Goal: Browse casually: Explore the website without a specific task or goal

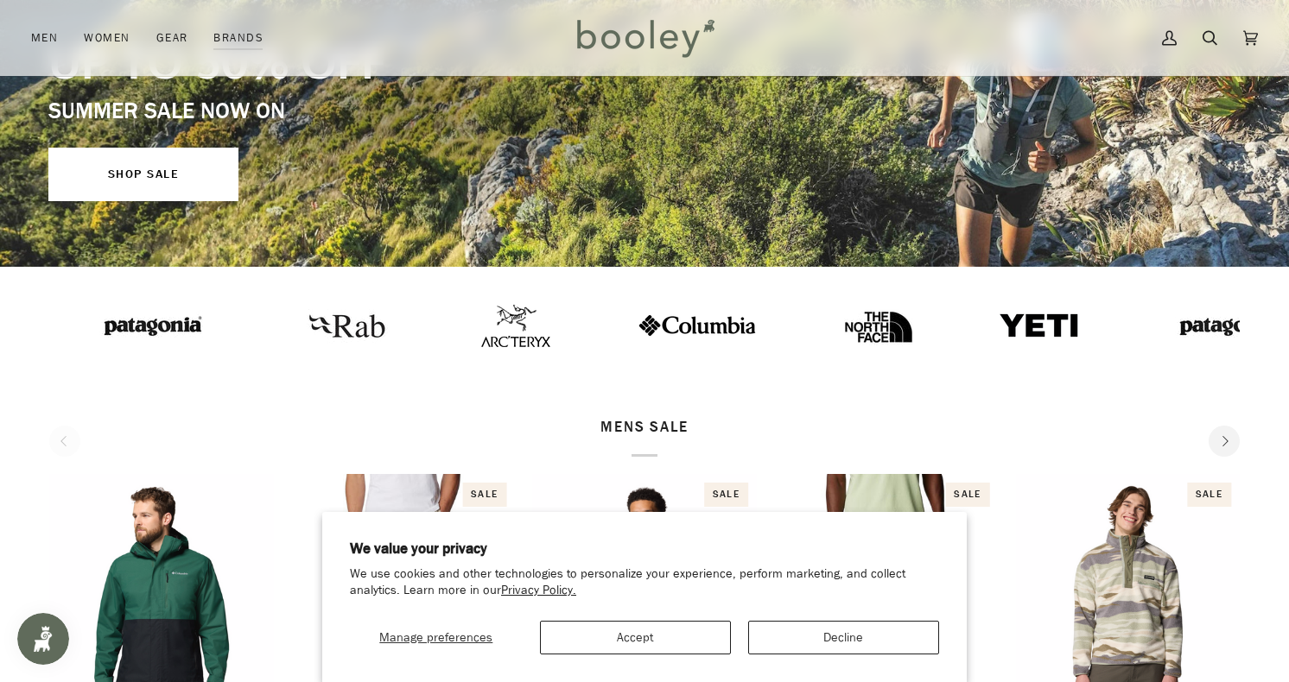
scroll to position [289, 0]
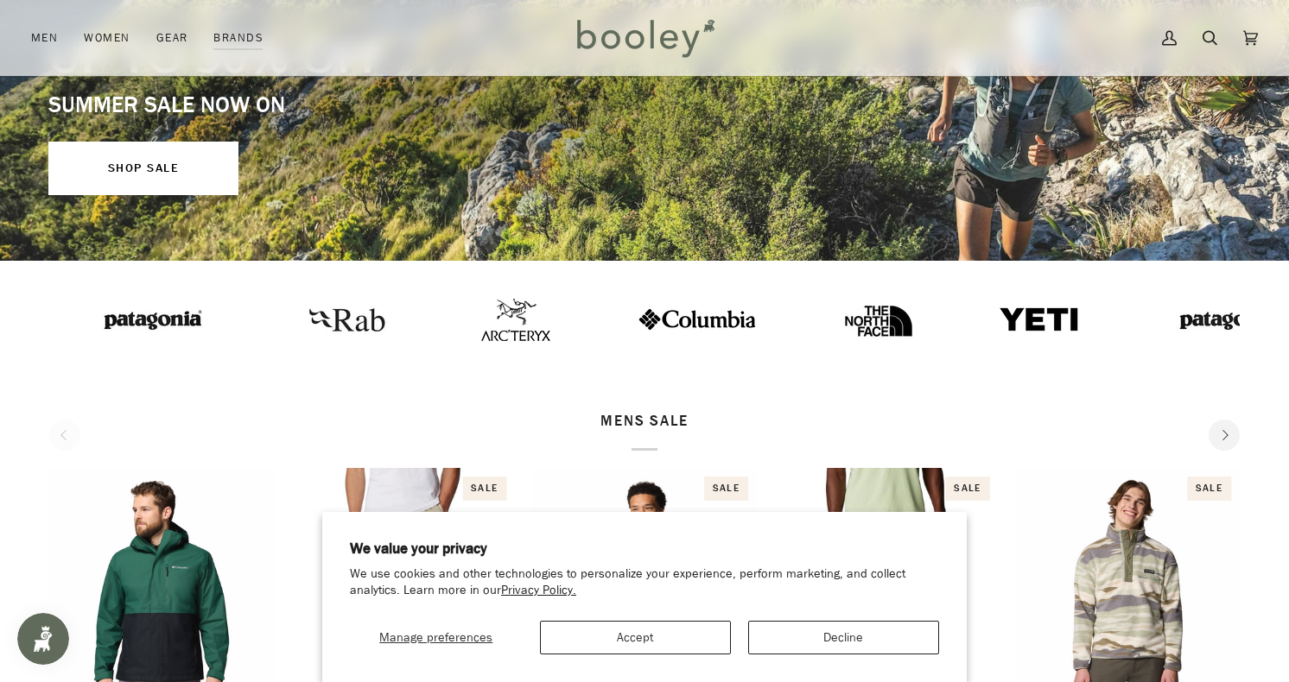
click at [688, 638] on button "Accept" at bounding box center [635, 638] width 191 height 34
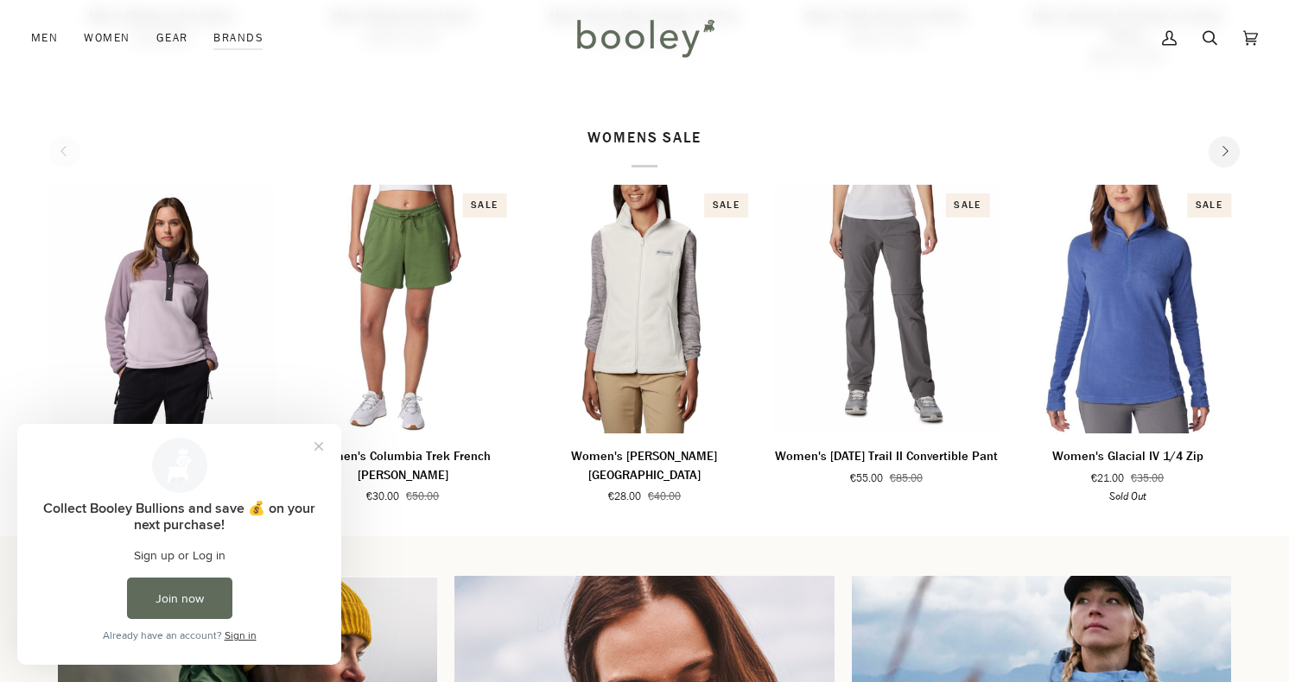
scroll to position [1023, 0]
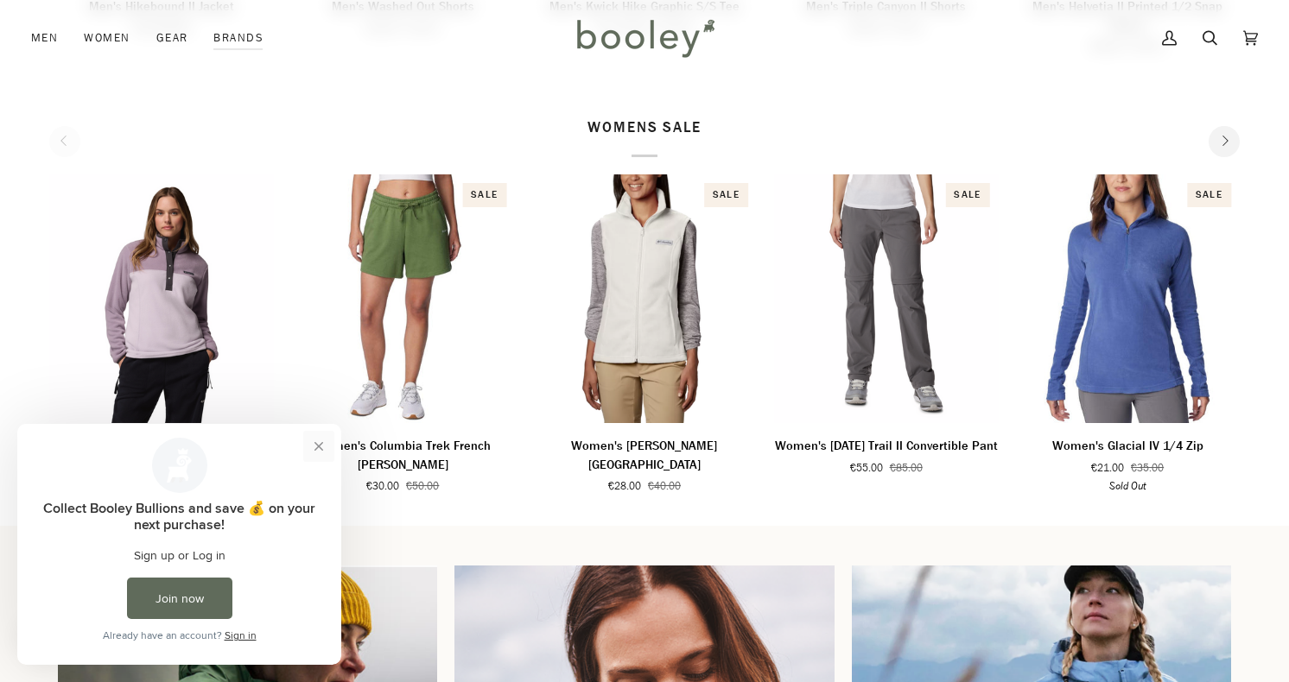
click at [317, 443] on button "Close prompt" at bounding box center [318, 446] width 31 height 31
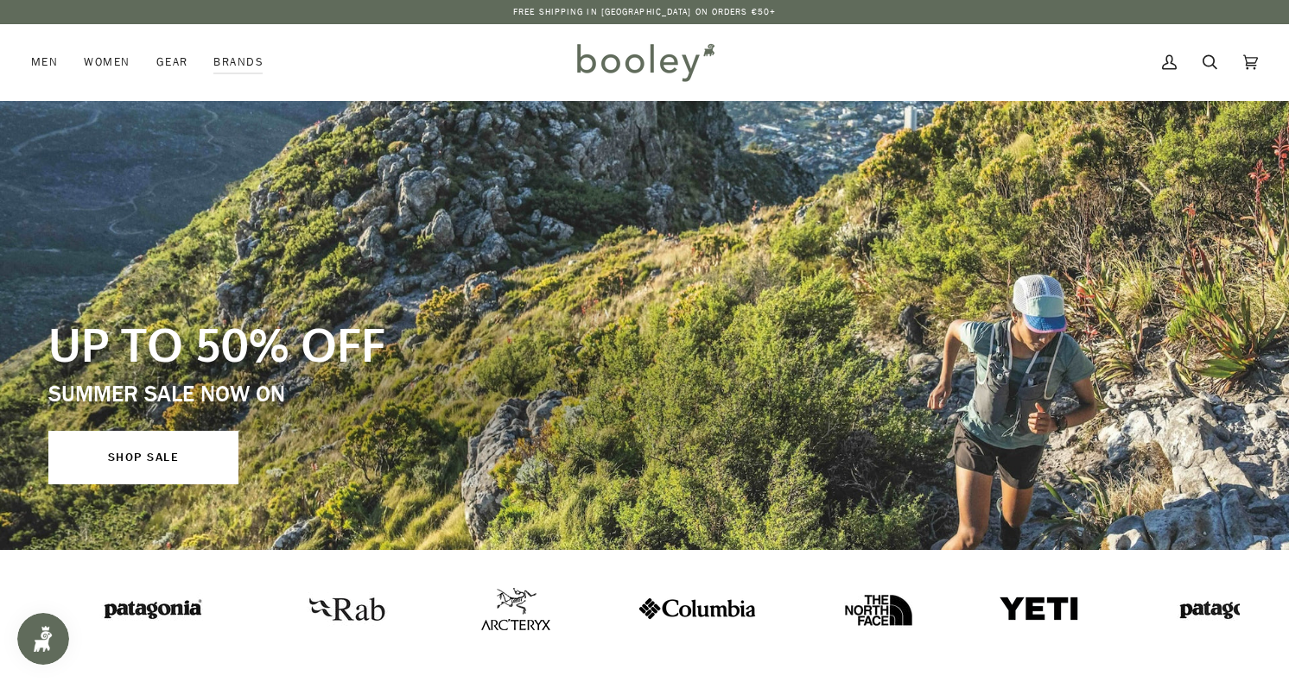
scroll to position [0, 0]
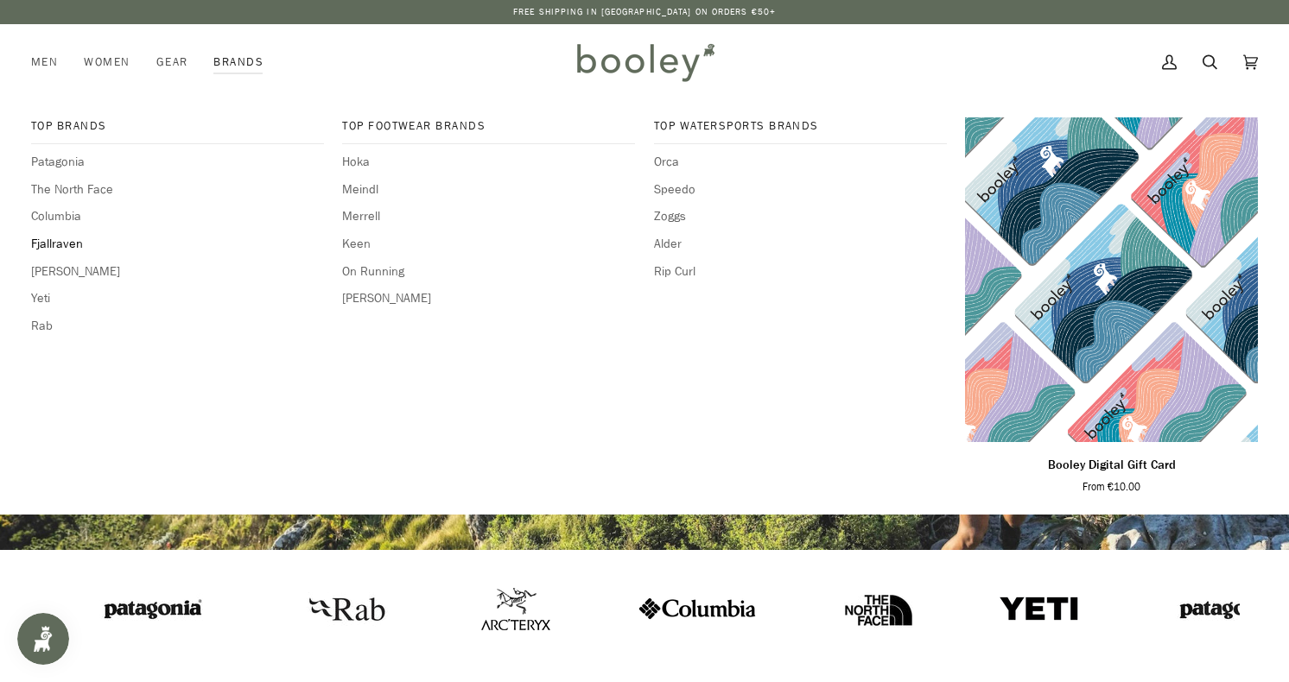
click at [68, 238] on span "Fjallraven" at bounding box center [177, 244] width 293 height 19
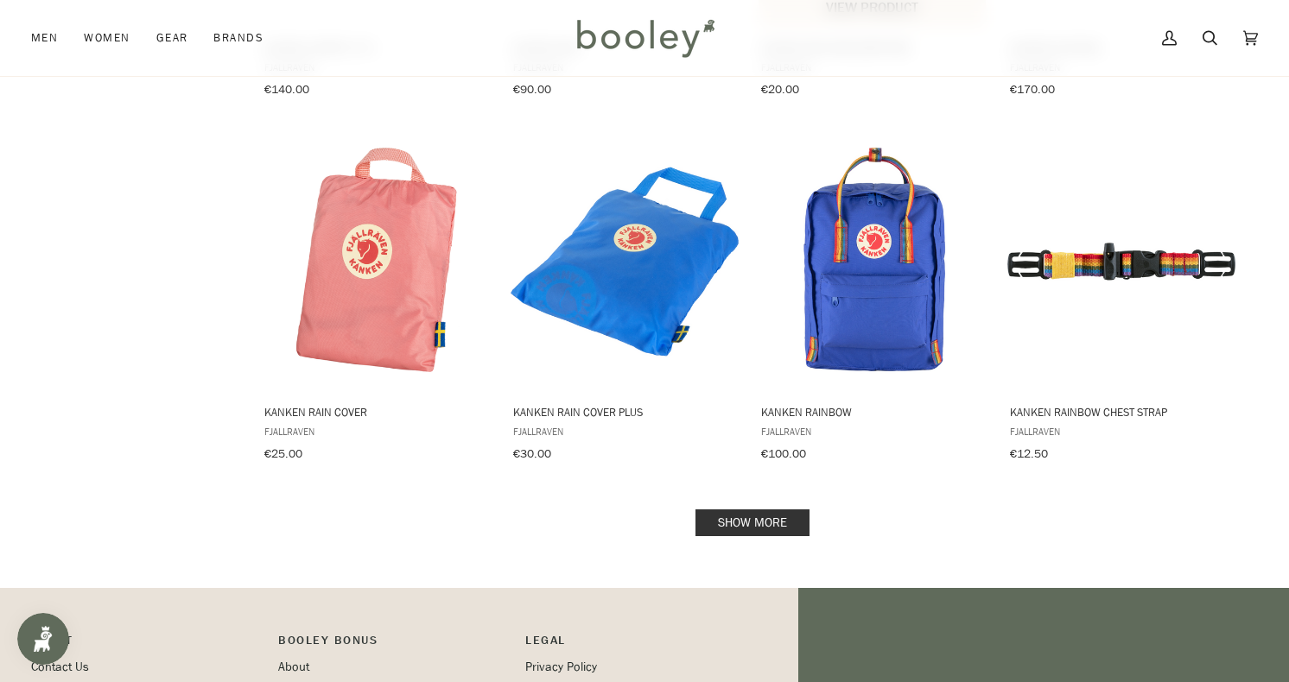
scroll to position [1735, 0]
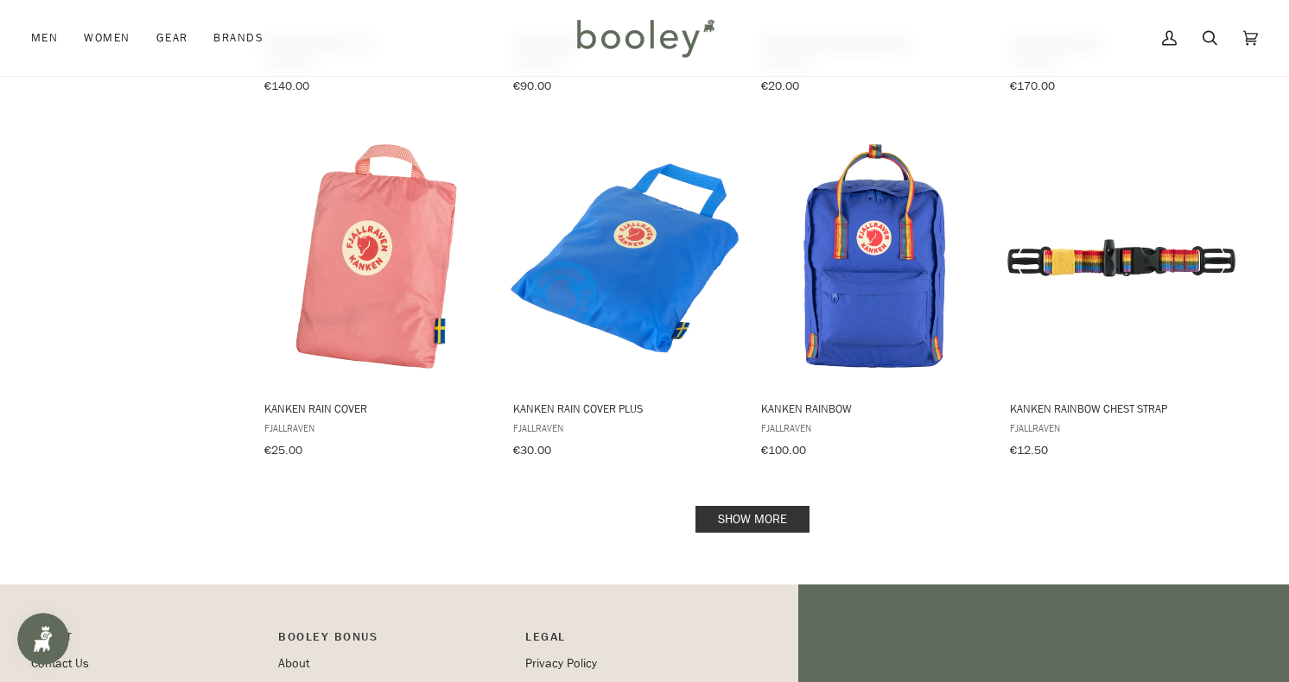
click at [775, 506] on link "Show more" at bounding box center [752, 519] width 114 height 27
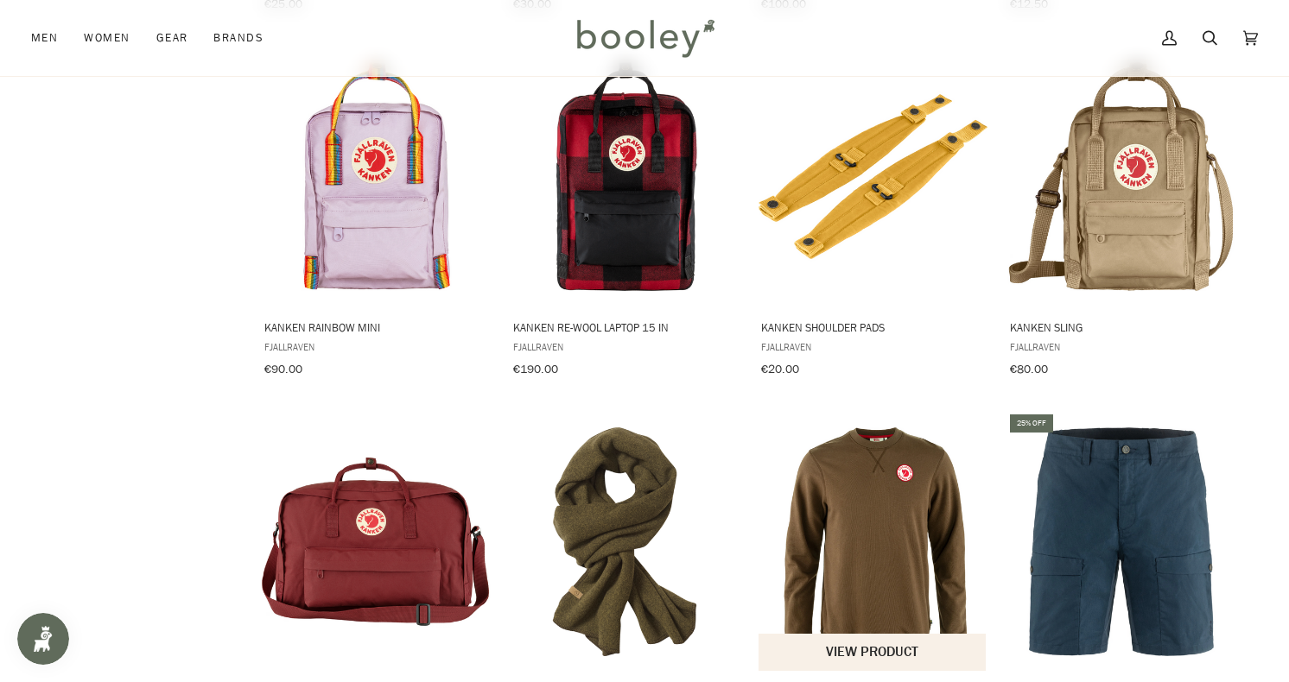
scroll to position [2182, 0]
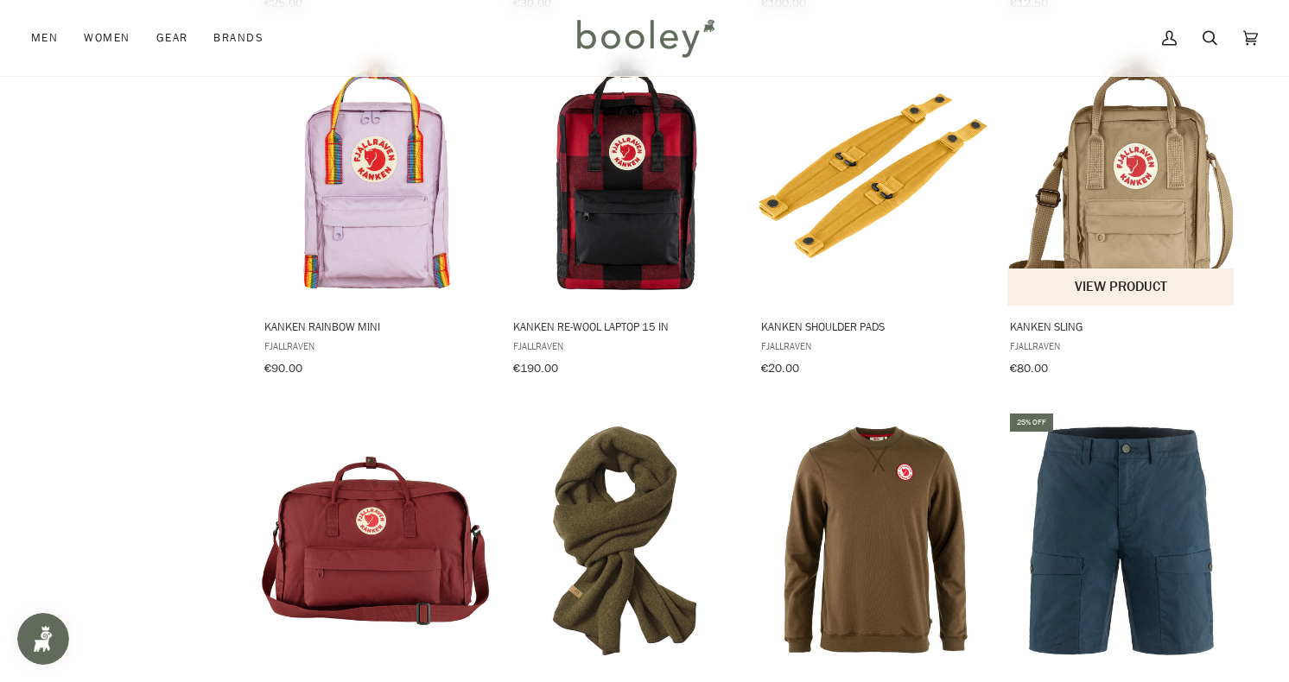
click at [1100, 155] on img "Kanken Sling" at bounding box center [1121, 175] width 229 height 229
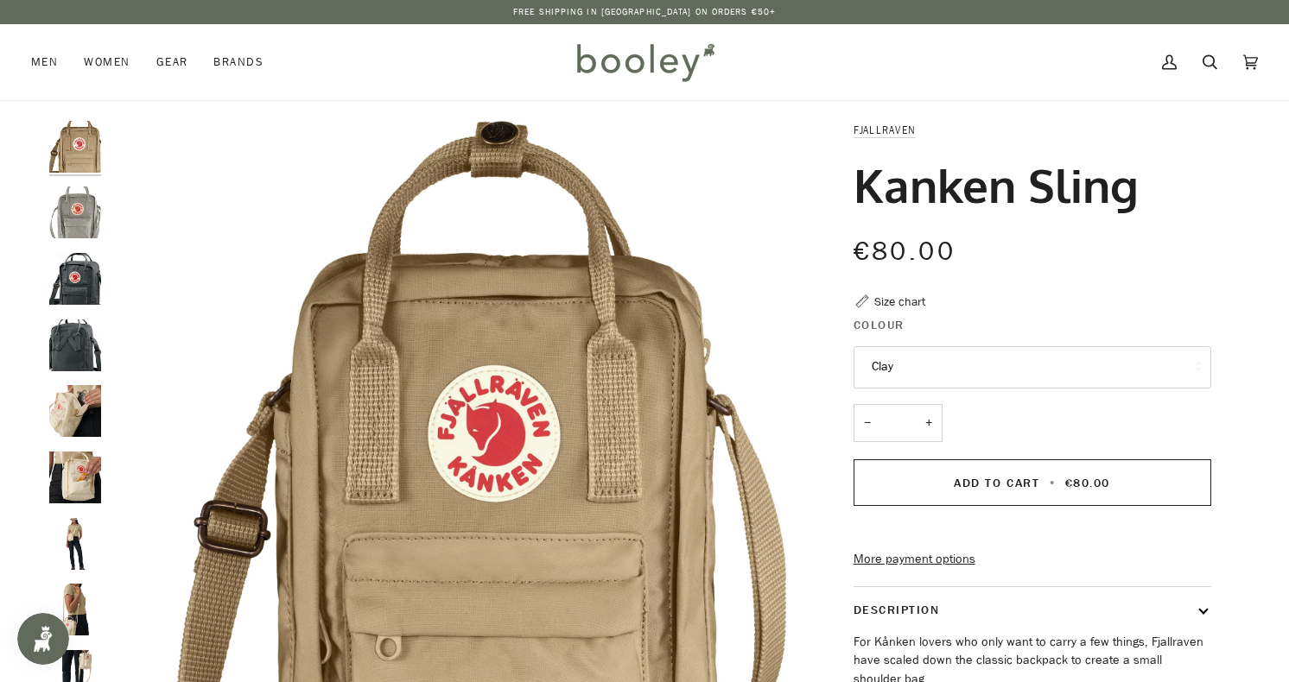
click at [85, 234] on img "Fjallraven Kanken Sling Fog - Booley Galway" at bounding box center [75, 213] width 52 height 52
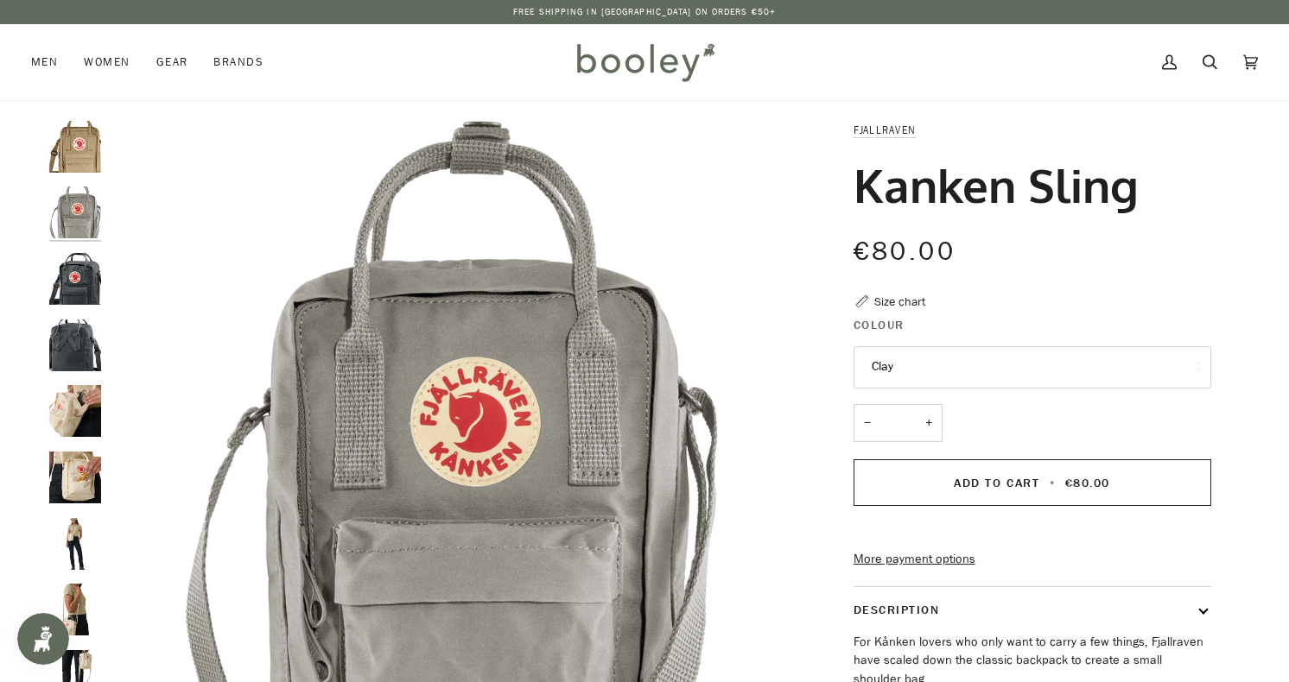
click at [85, 278] on img "Fjallraven Kanken Sling Graphite - Booley Galway" at bounding box center [75, 279] width 52 height 52
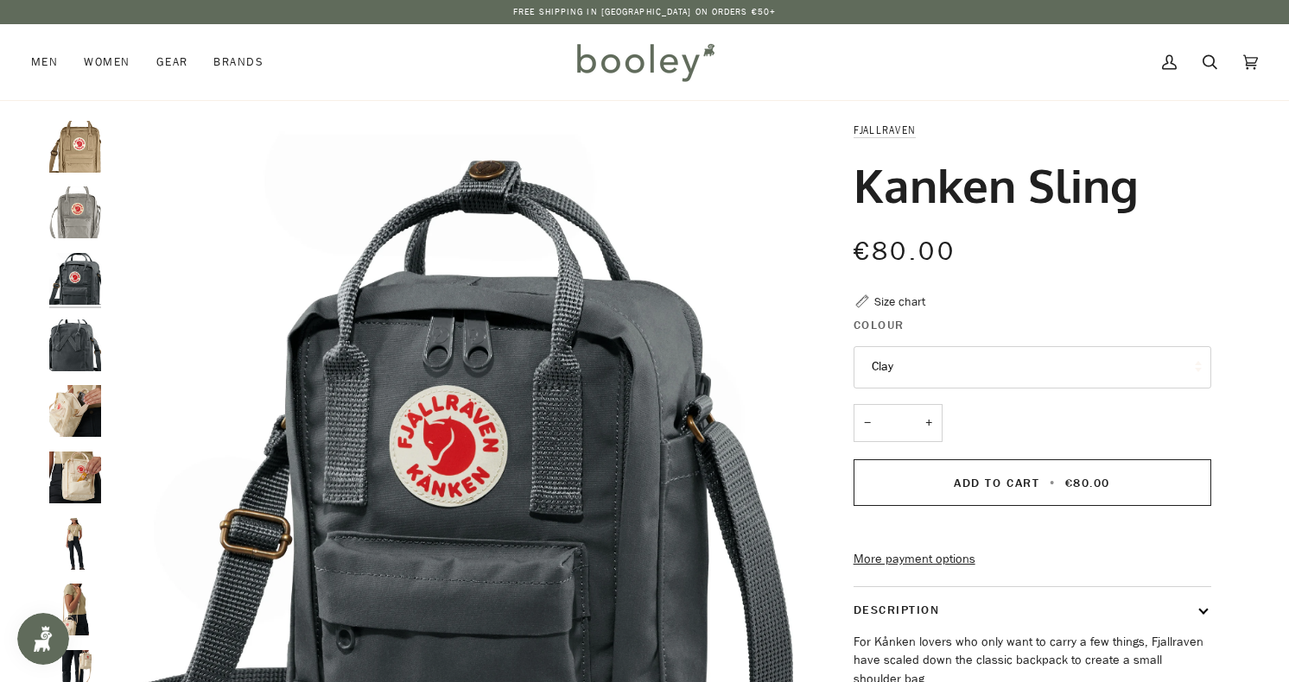
click at [79, 348] on img "Fjallraven Kanken Sling Graphite - Booley Galway" at bounding box center [75, 346] width 52 height 52
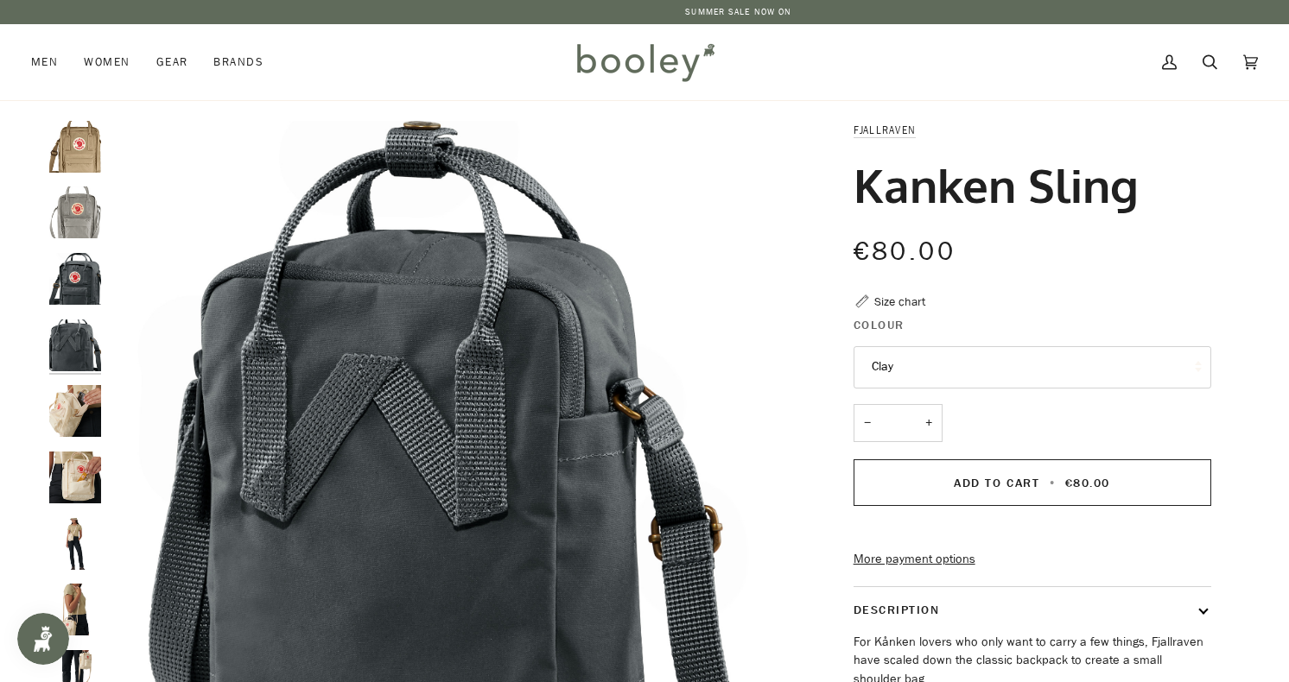
click at [83, 421] on img "Fjallraven Kanken Sling - Booley Galway" at bounding box center [75, 411] width 52 height 52
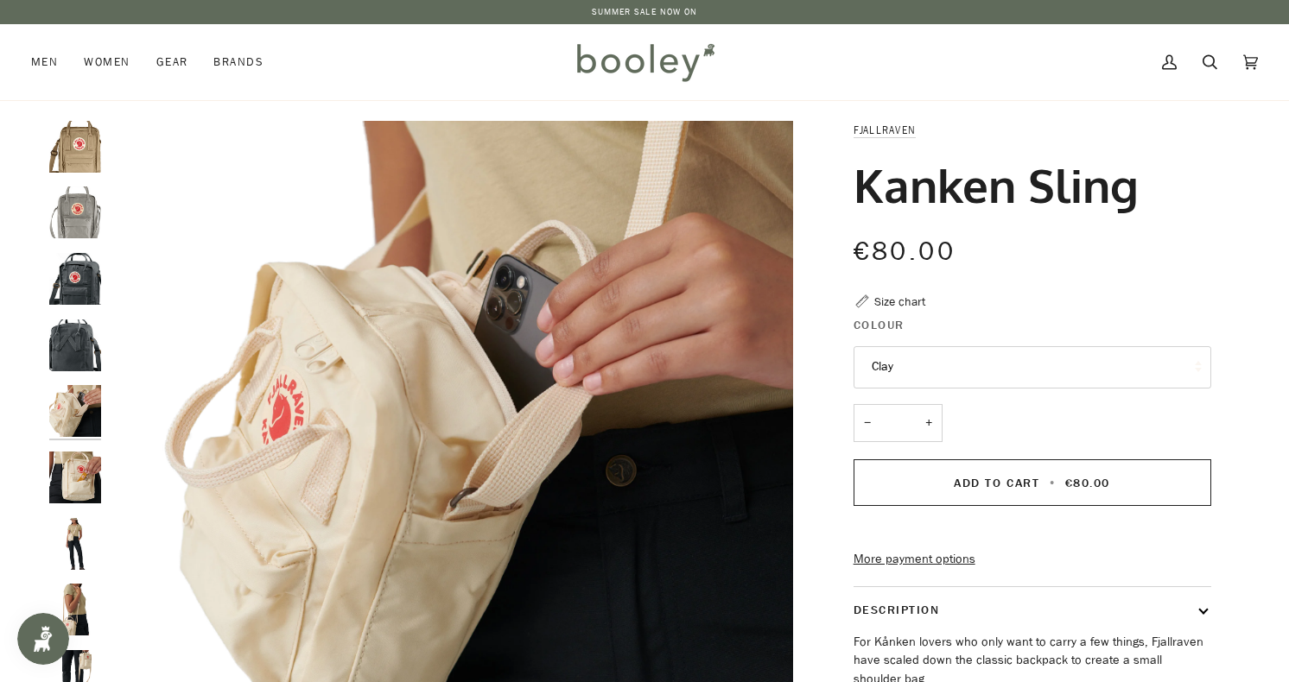
click at [81, 470] on img "Fjallraven Kanken Sling - Booley Galway" at bounding box center [75, 478] width 52 height 52
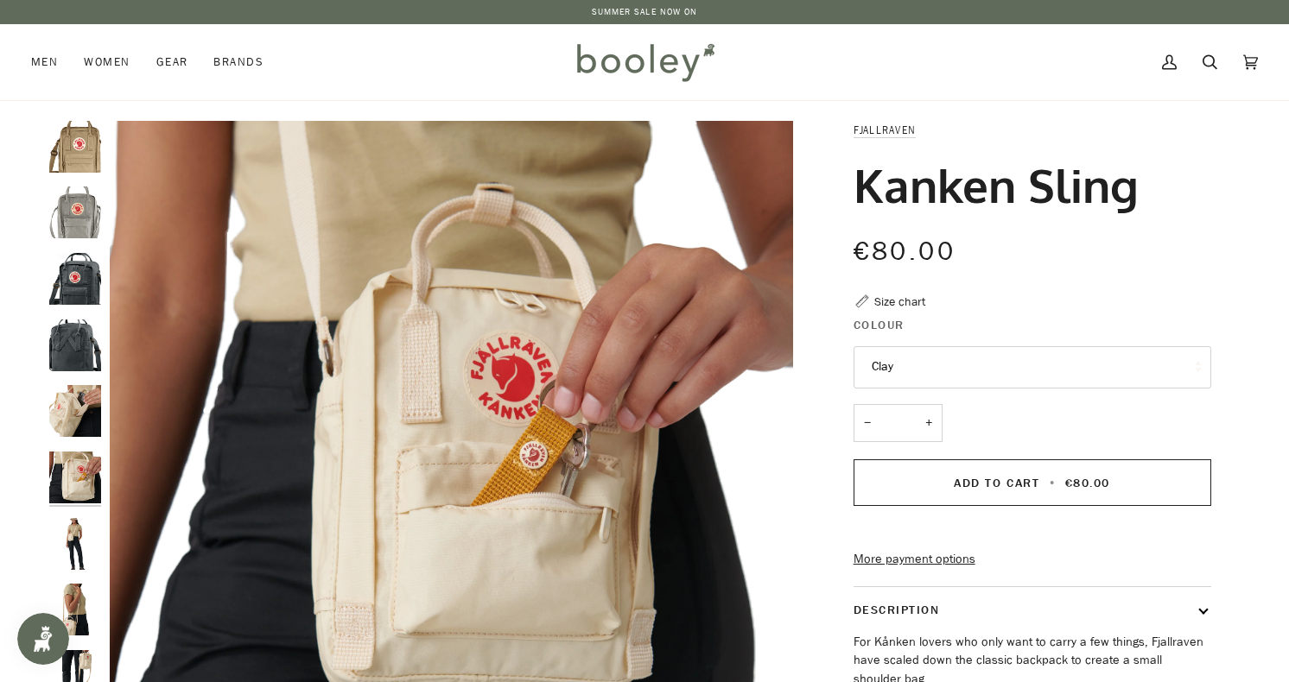
click at [79, 545] on img "Fjallraven Kanken Sling - Booley Galway" at bounding box center [75, 544] width 52 height 52
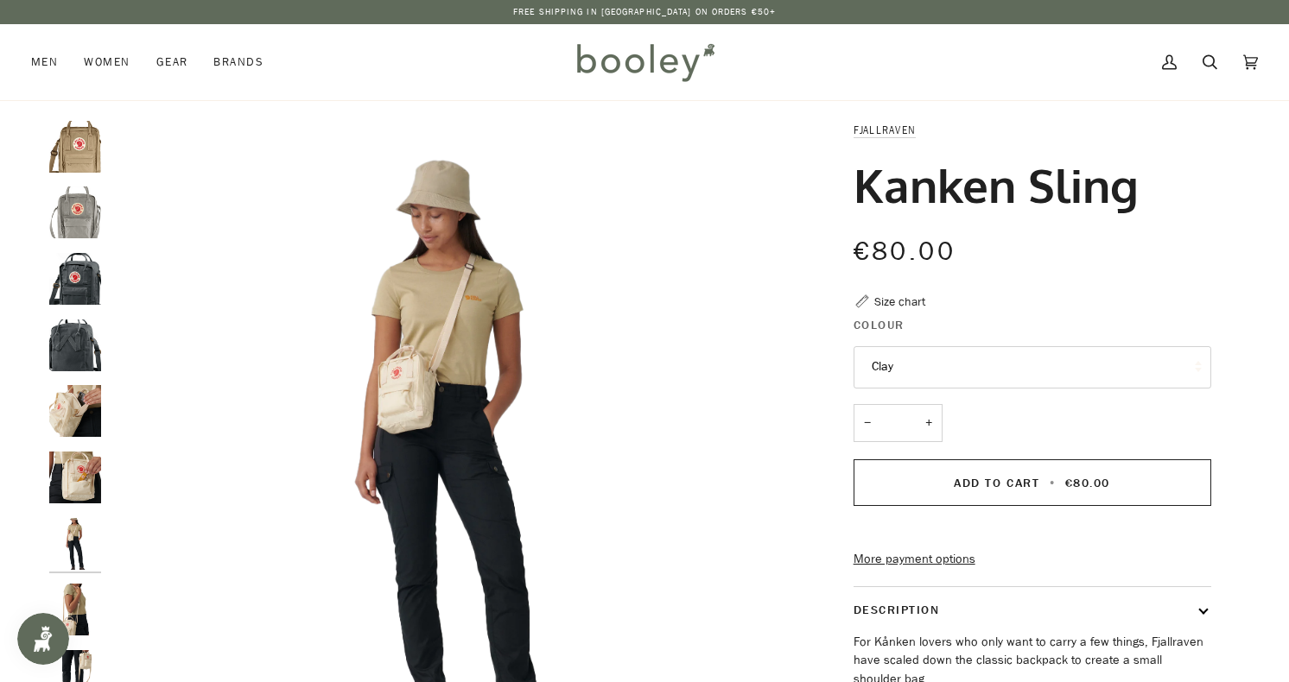
click at [74, 592] on img "Fjallraven Kanken Sling - Booley Galway" at bounding box center [75, 610] width 52 height 52
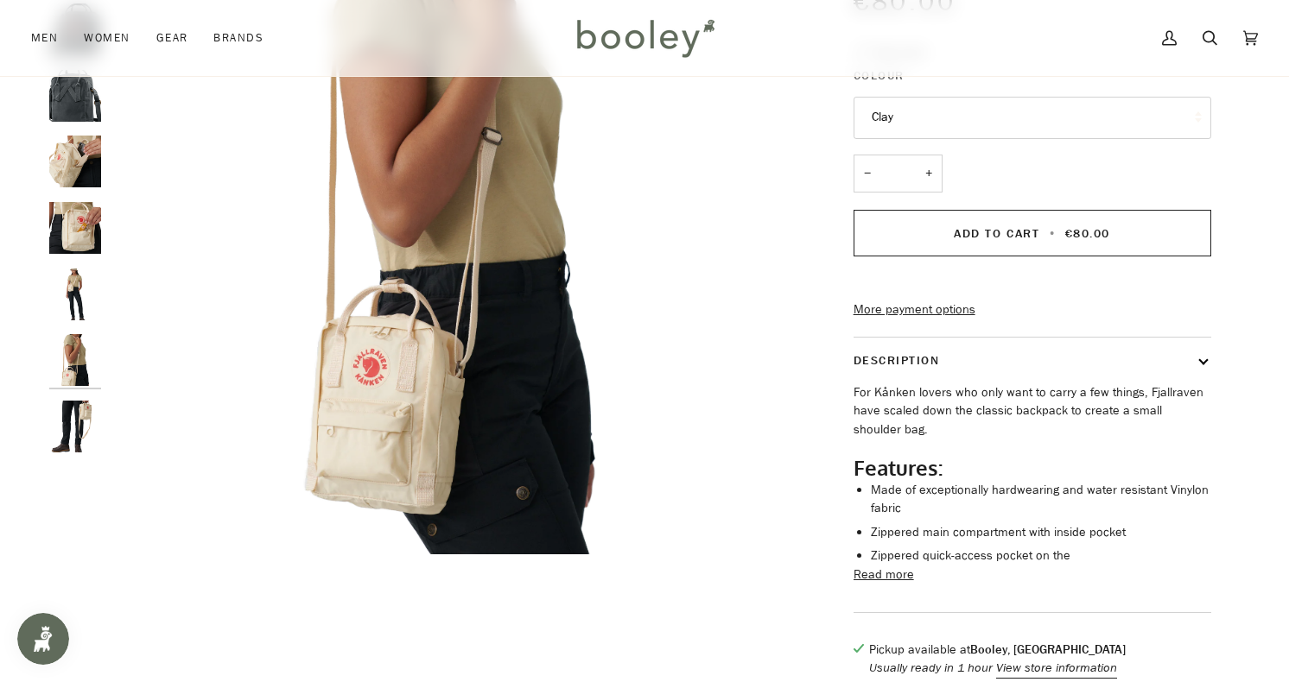
scroll to position [252, 0]
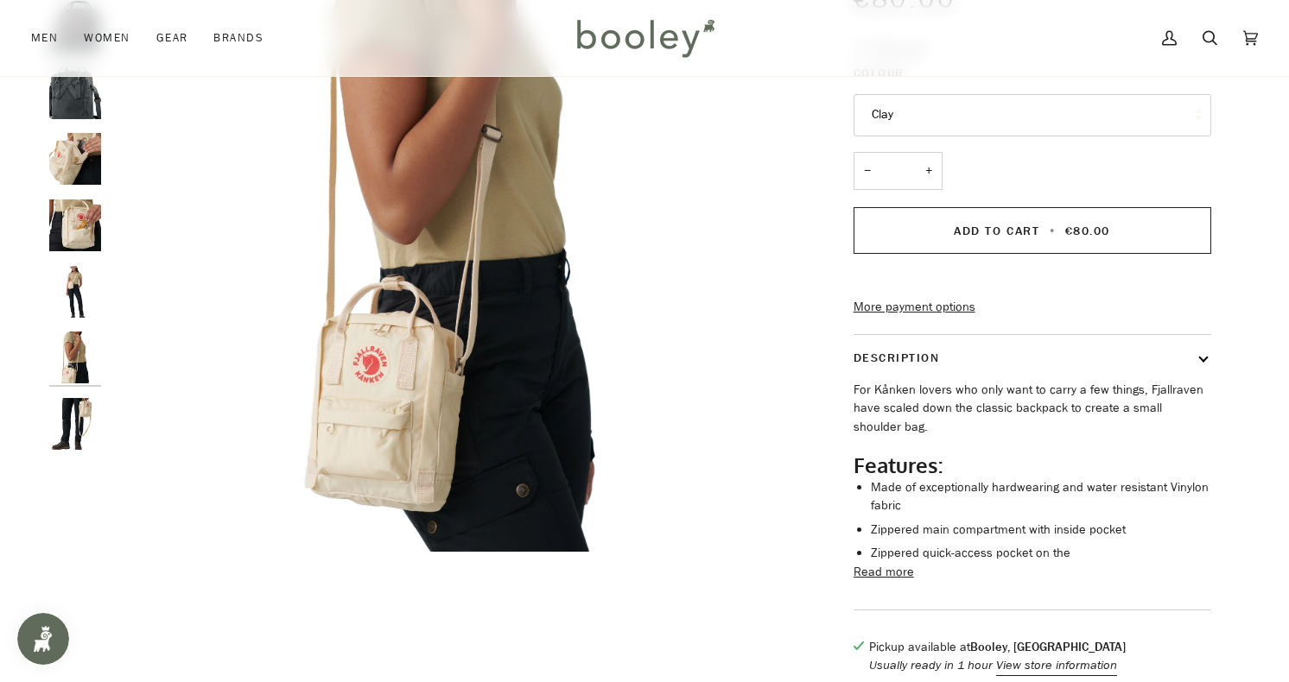
click at [76, 405] on img "Fjallraven Kanken Sling - Booley Galway" at bounding box center [75, 424] width 52 height 52
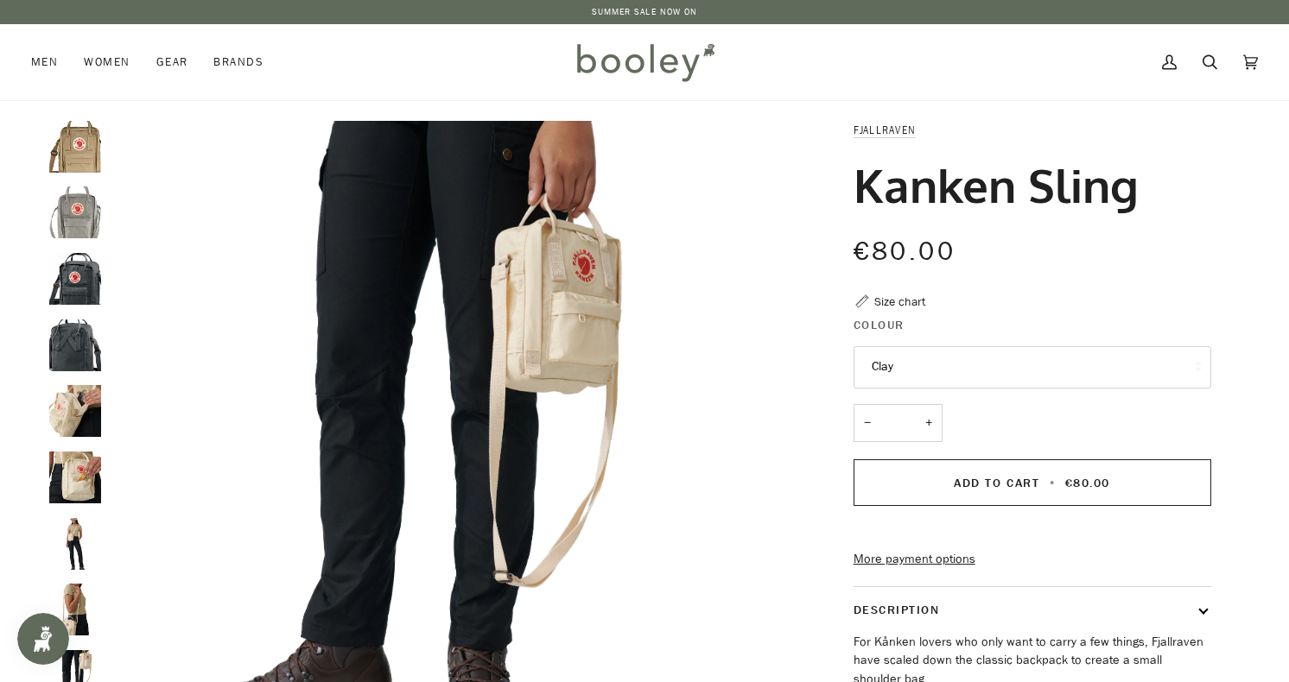
scroll to position [0, 0]
click at [897, 359] on button "Clay" at bounding box center [1032, 367] width 358 height 42
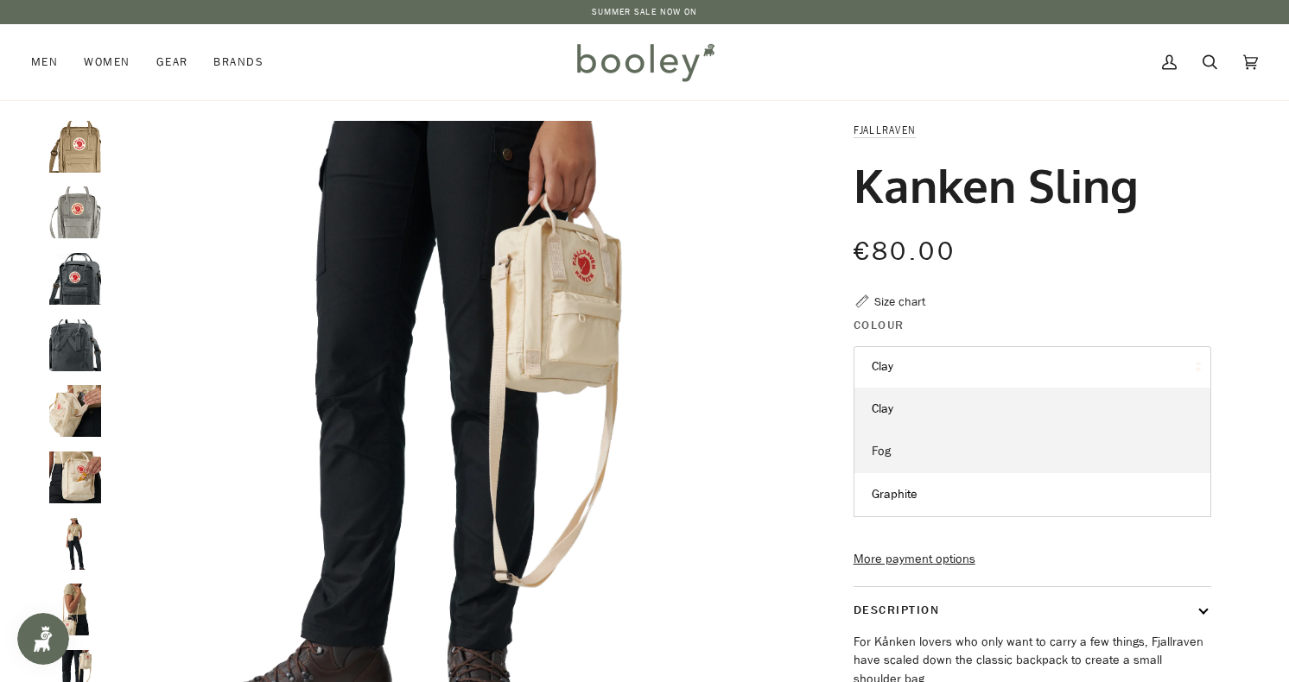
click at [899, 452] on link "Fog" at bounding box center [1032, 451] width 356 height 43
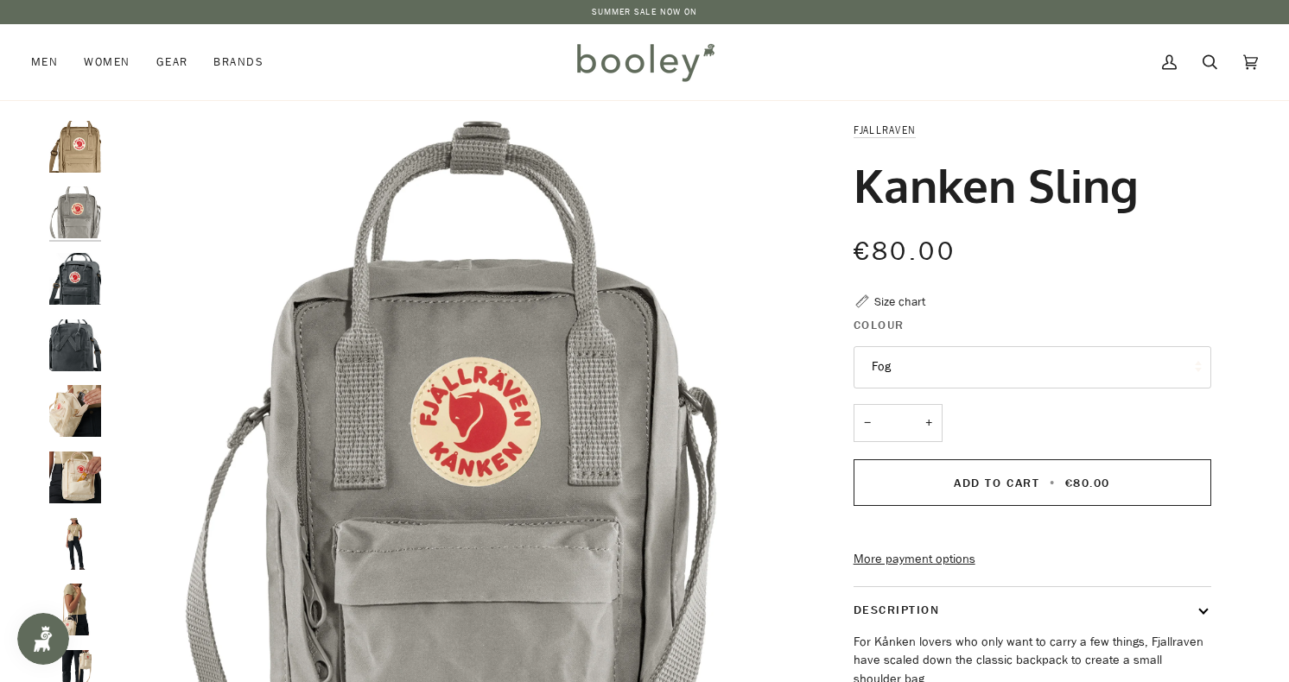
click at [901, 355] on button "Fog" at bounding box center [1032, 367] width 358 height 42
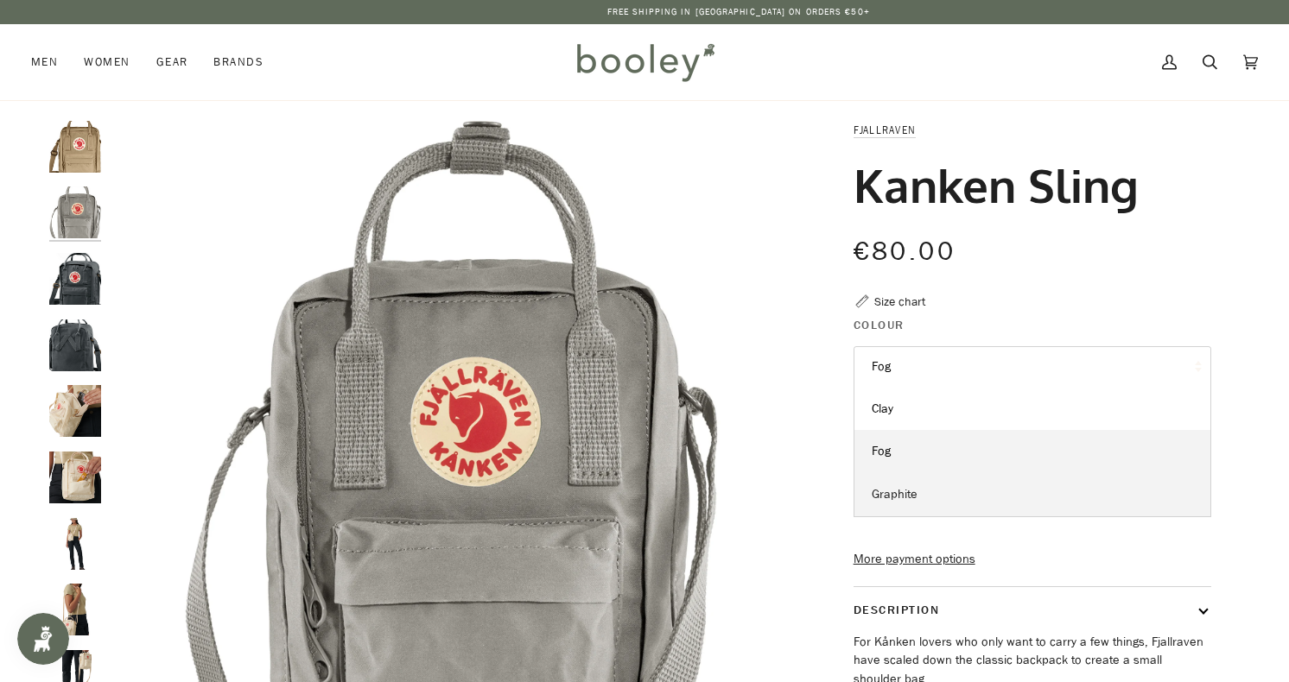
click at [896, 489] on span "Graphite" at bounding box center [895, 494] width 46 height 16
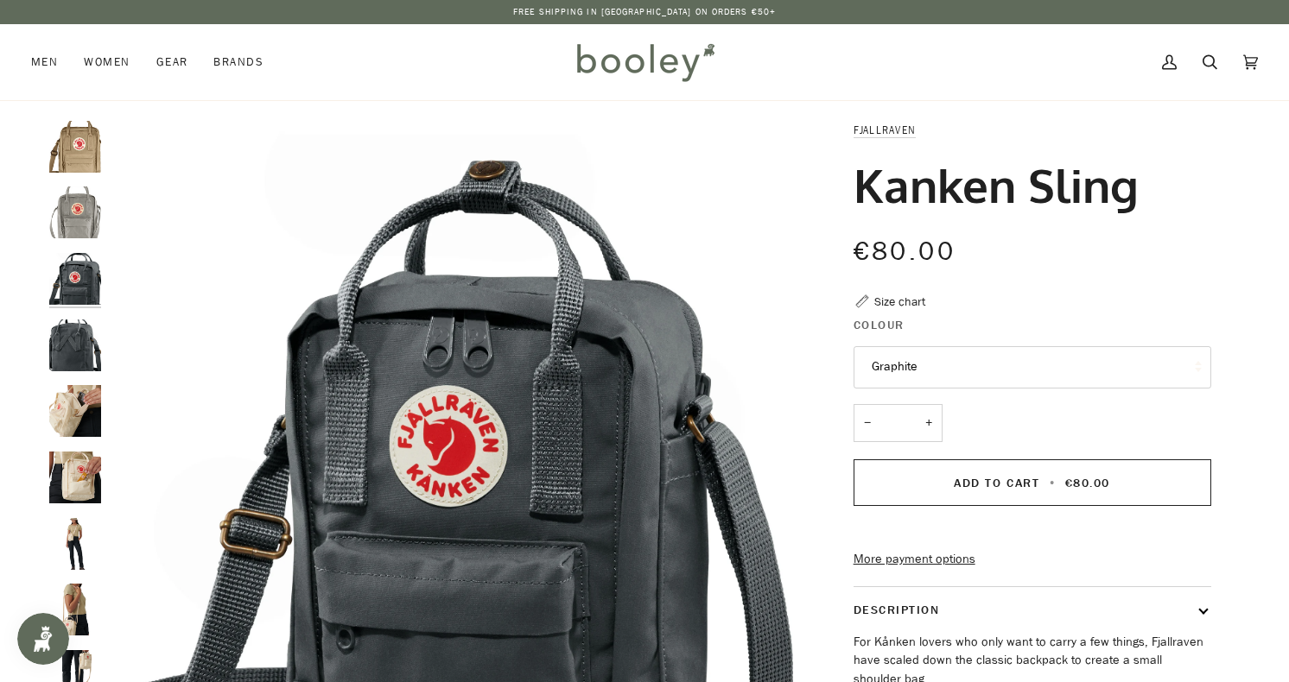
click at [897, 358] on button "Graphite" at bounding box center [1032, 367] width 358 height 42
click at [888, 403] on span "Clay" at bounding box center [883, 409] width 22 height 16
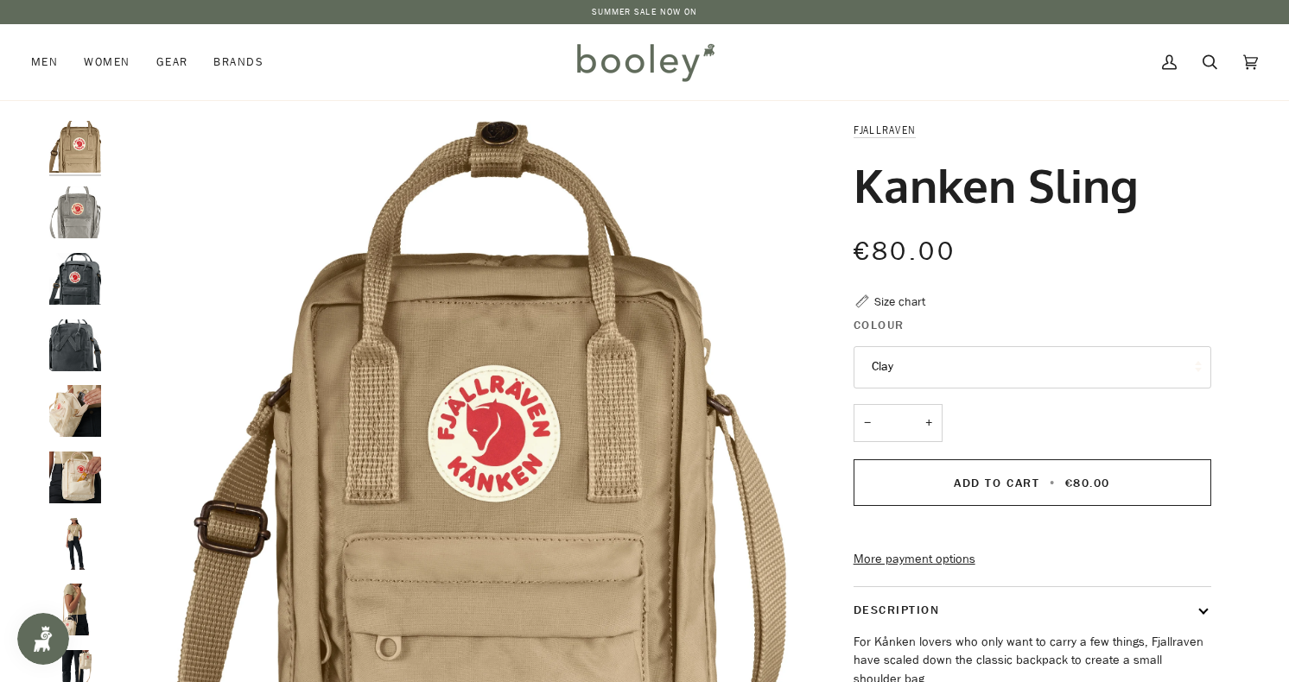
click at [921, 569] on link "More payment options" at bounding box center [1032, 559] width 358 height 19
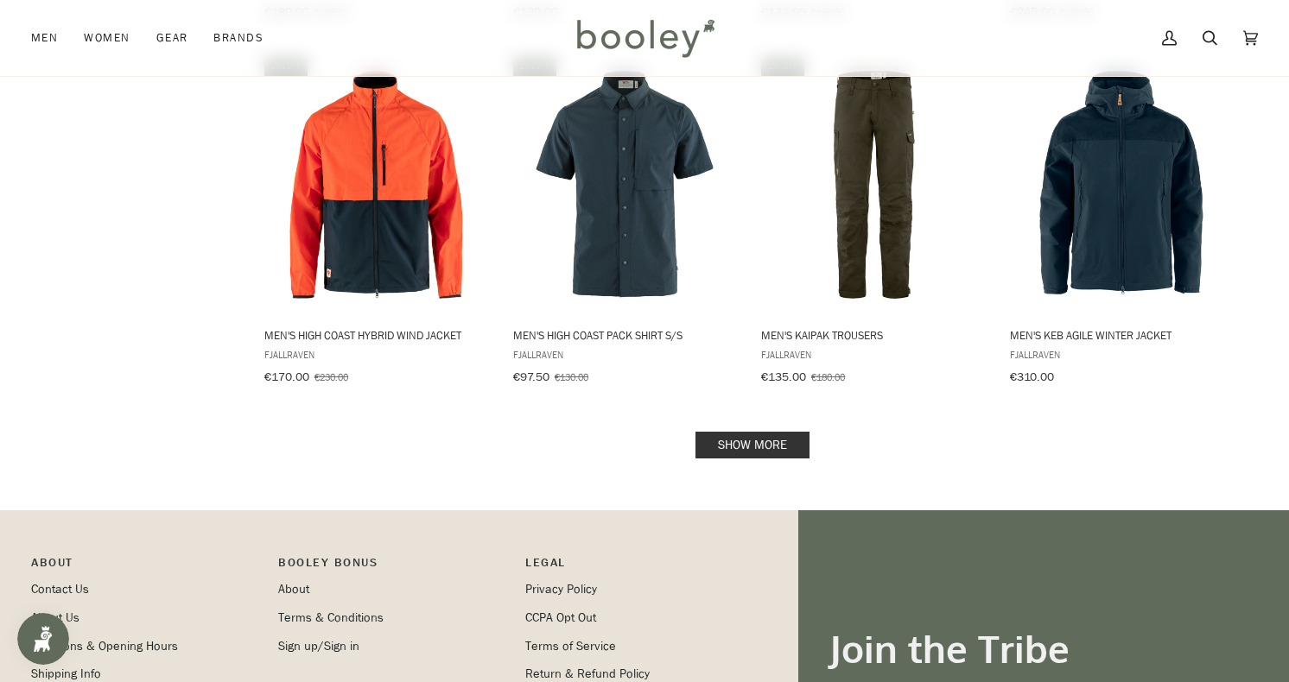
scroll to position [3663, 0]
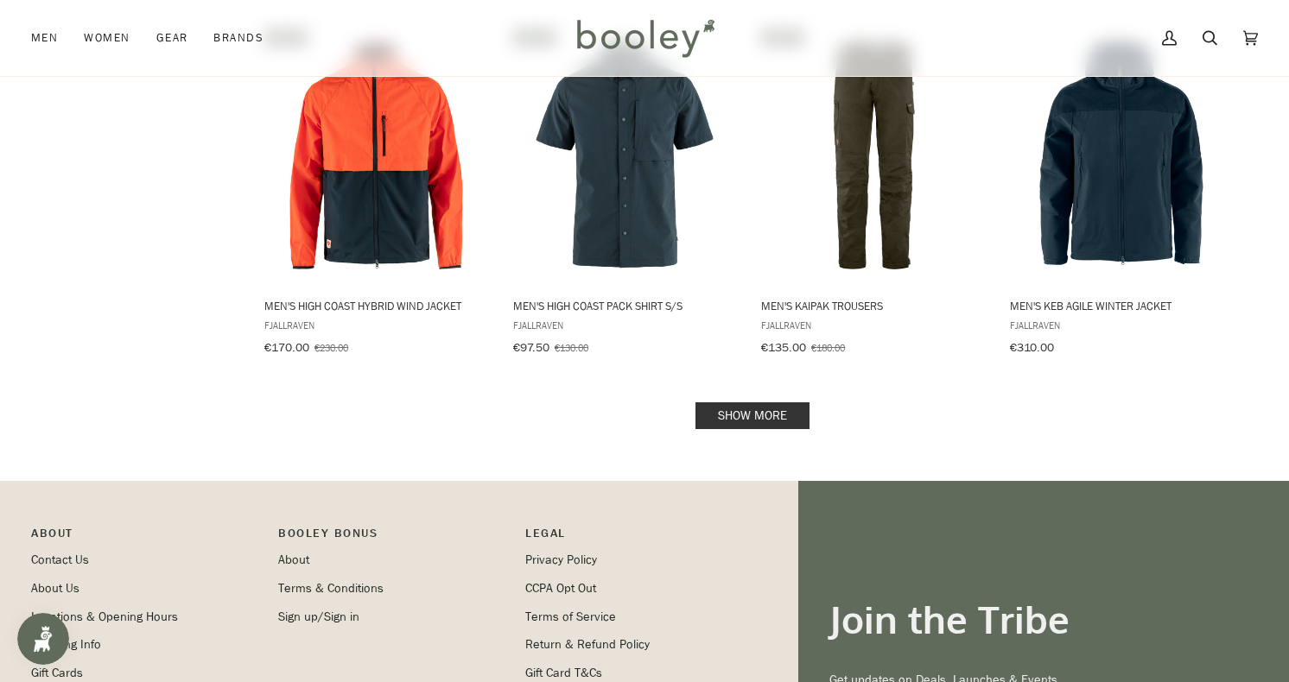
click at [759, 403] on link "Show more" at bounding box center [752, 416] width 114 height 27
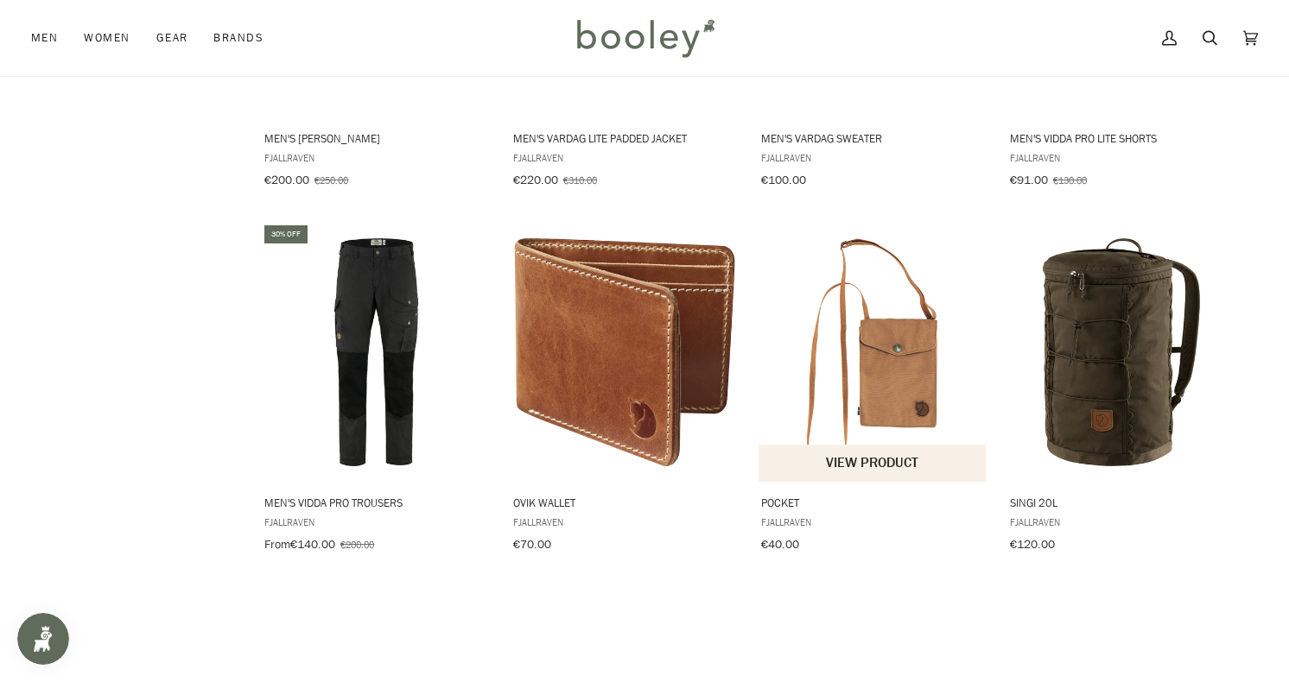
scroll to position [4956, 0]
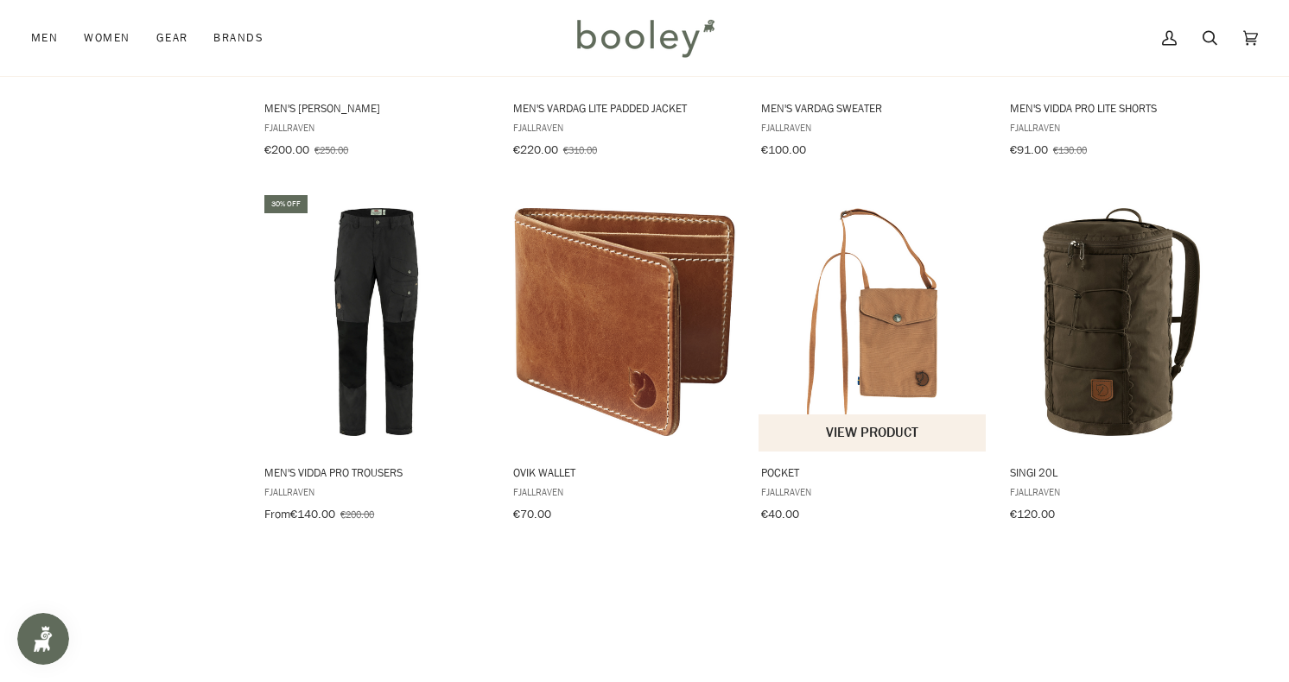
click at [897, 283] on img "Pocket" at bounding box center [872, 322] width 229 height 229
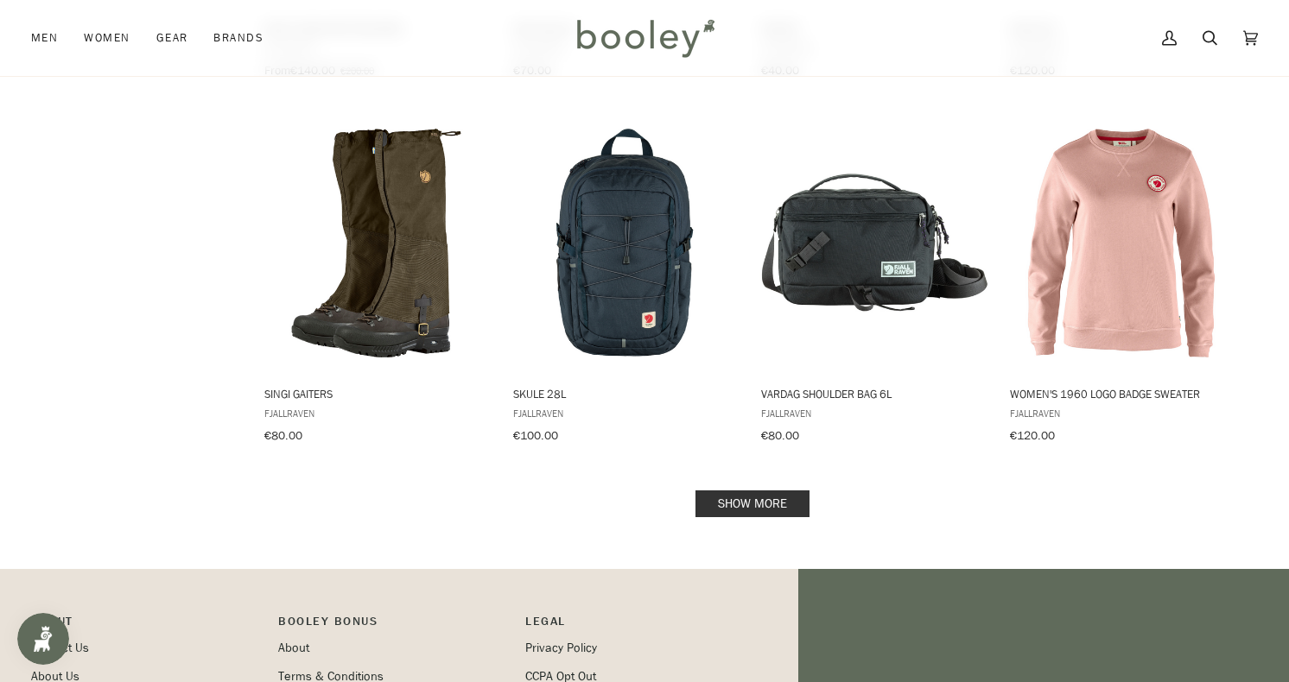
scroll to position [5402, 0]
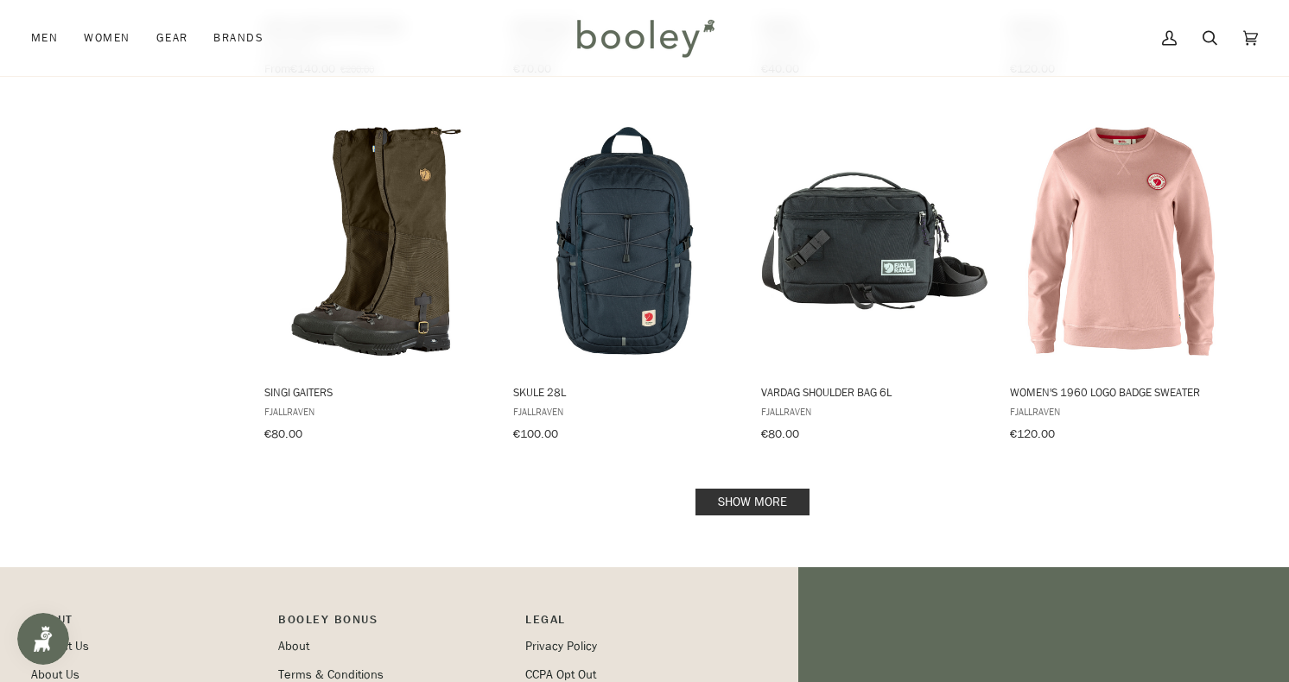
click at [756, 489] on link "Show more" at bounding box center [752, 502] width 114 height 27
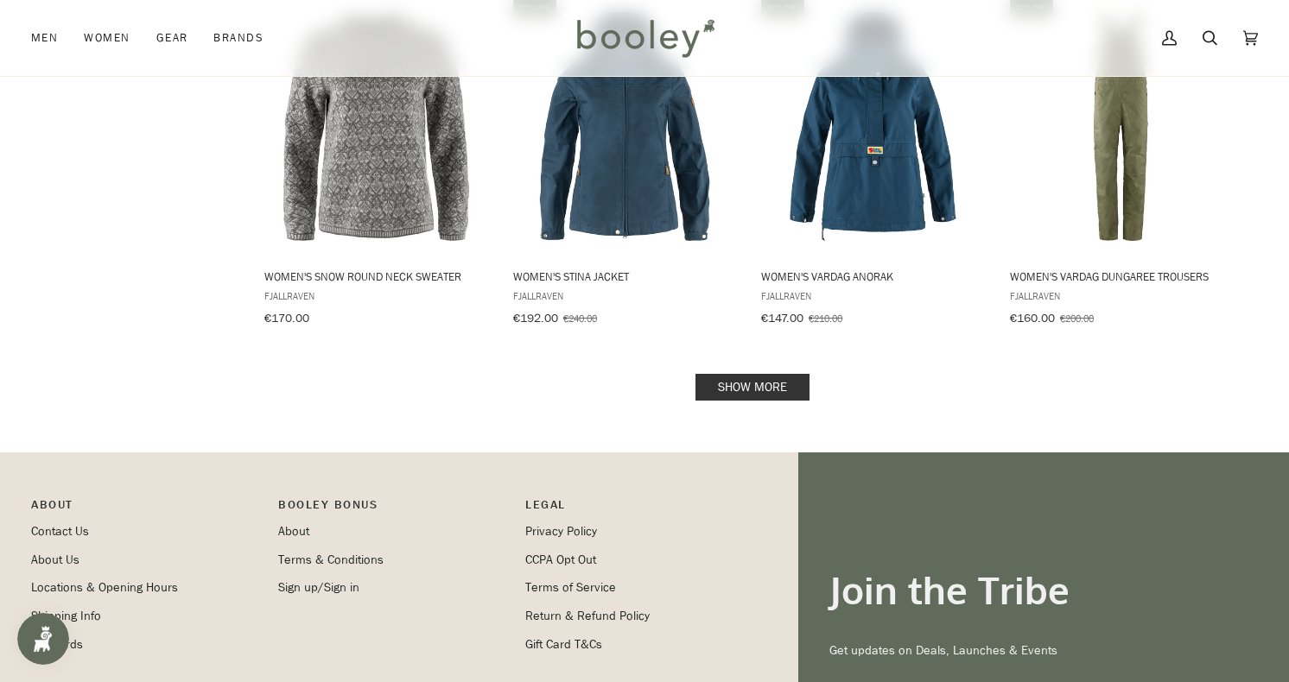
scroll to position [7355, 0]
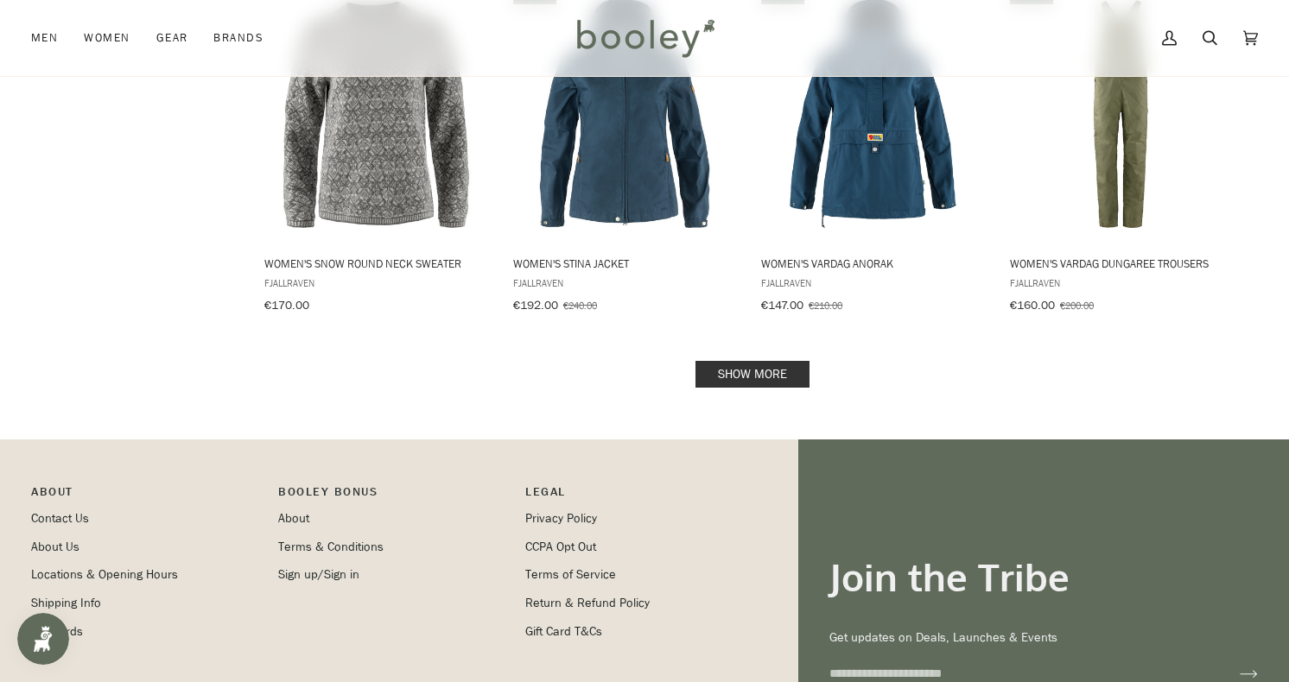
click at [745, 361] on link "Show more" at bounding box center [752, 374] width 114 height 27
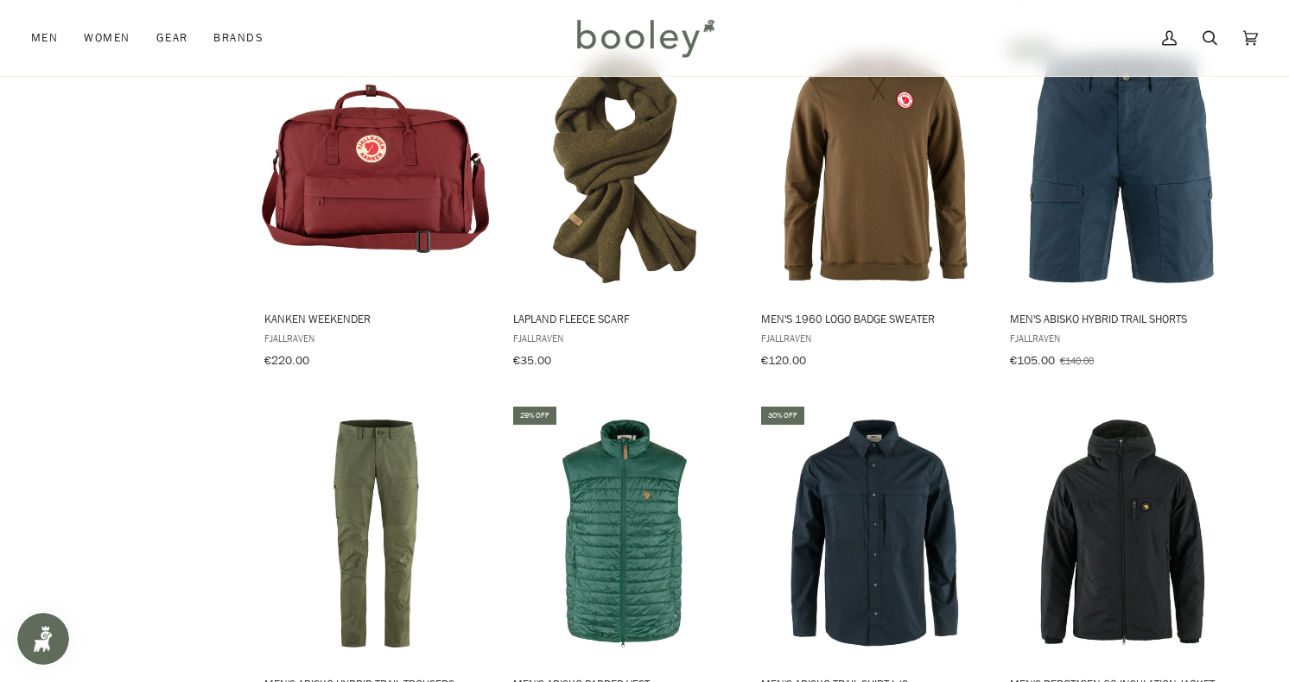
scroll to position [2026, 0]
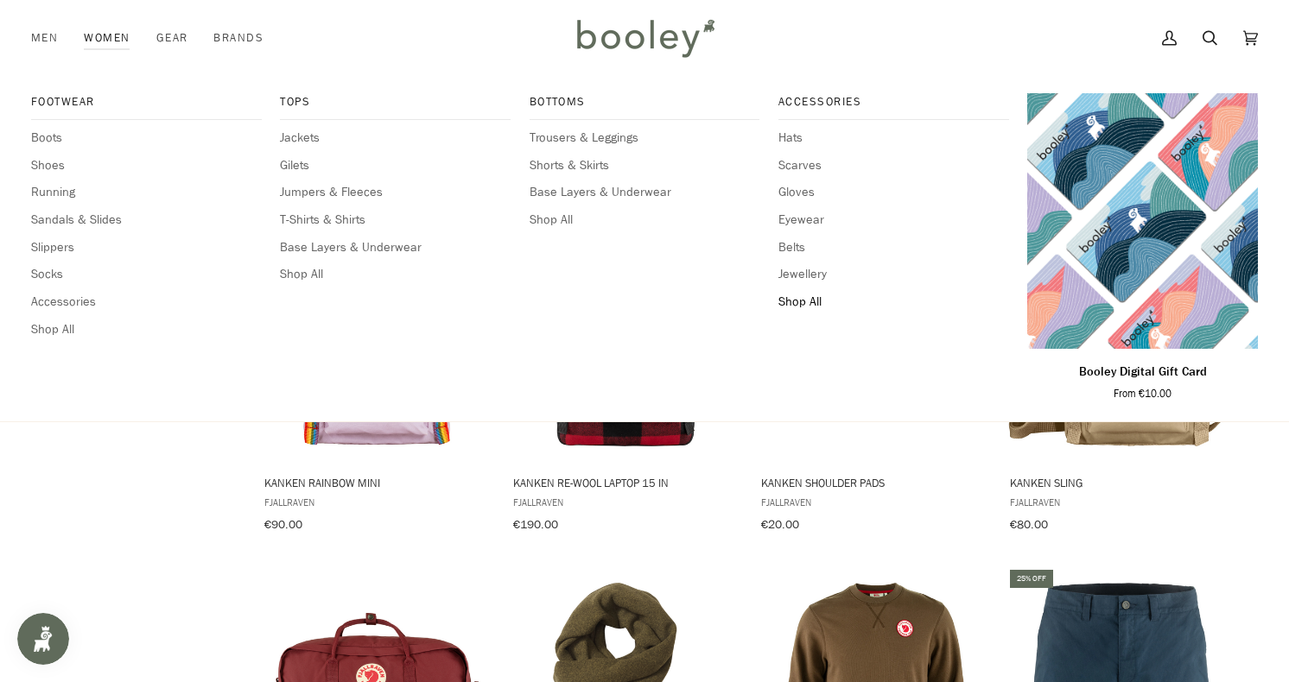
click at [799, 294] on span "Shop All" at bounding box center [893, 302] width 231 height 19
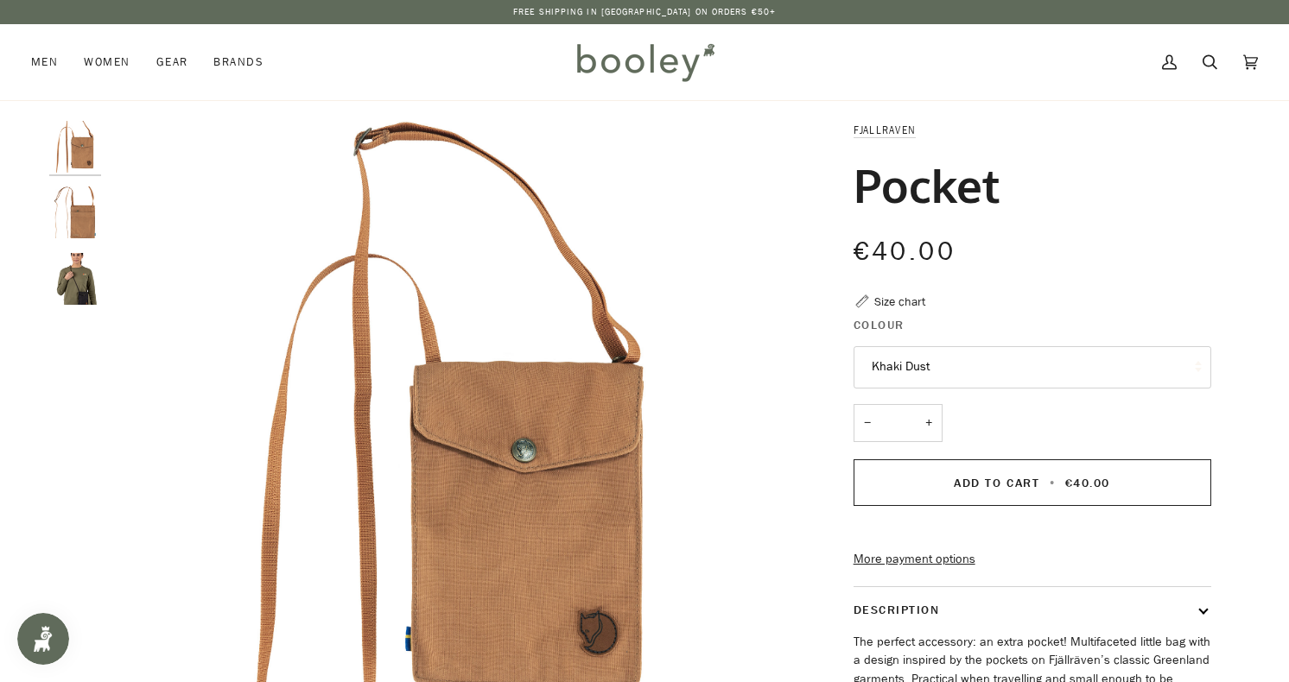
click at [70, 279] on img "Fjallraven Pocket - Booley Galway" at bounding box center [75, 279] width 52 height 52
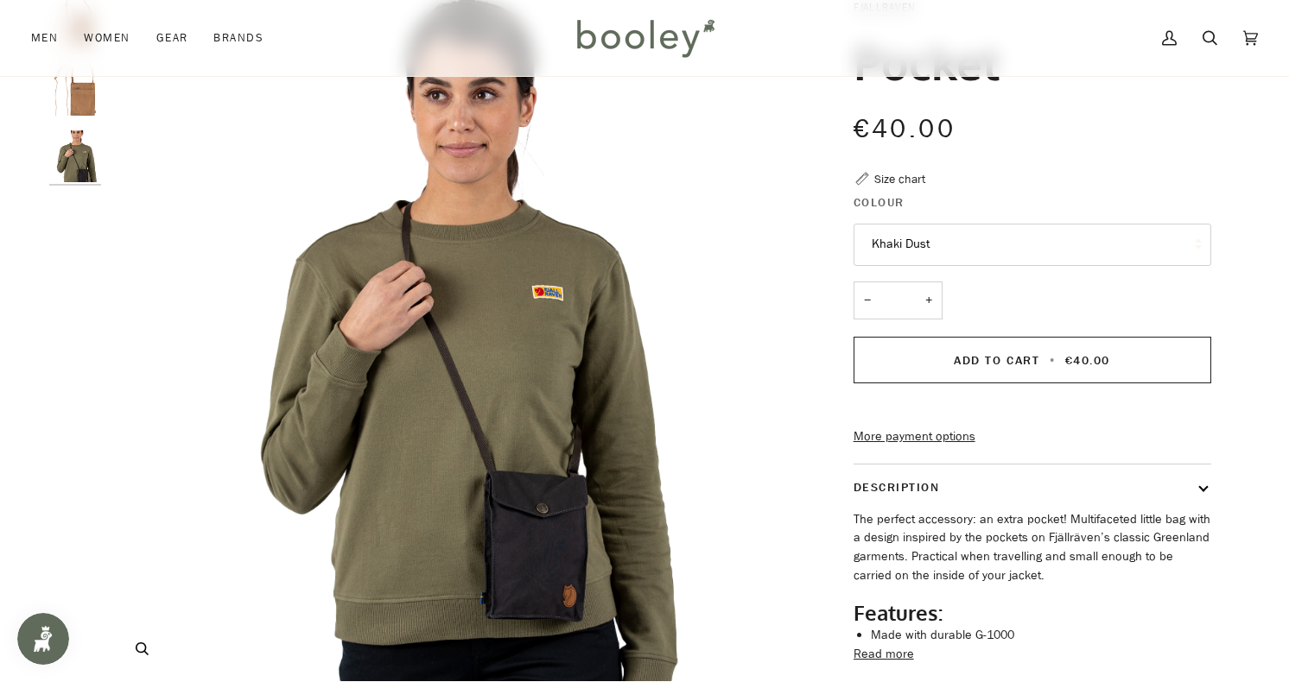
scroll to position [133, 0]
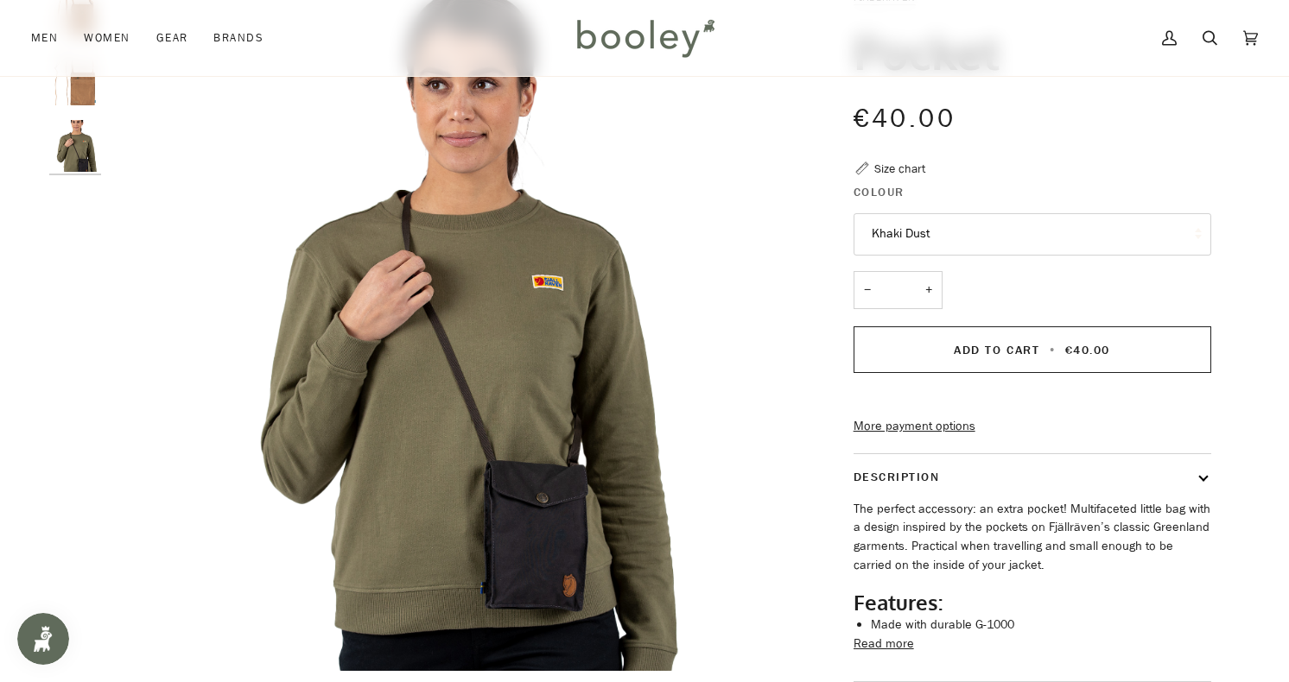
click at [89, 92] on img "Fjallraven Pocket Khaki Dust - Booley Galway" at bounding box center [75, 80] width 52 height 52
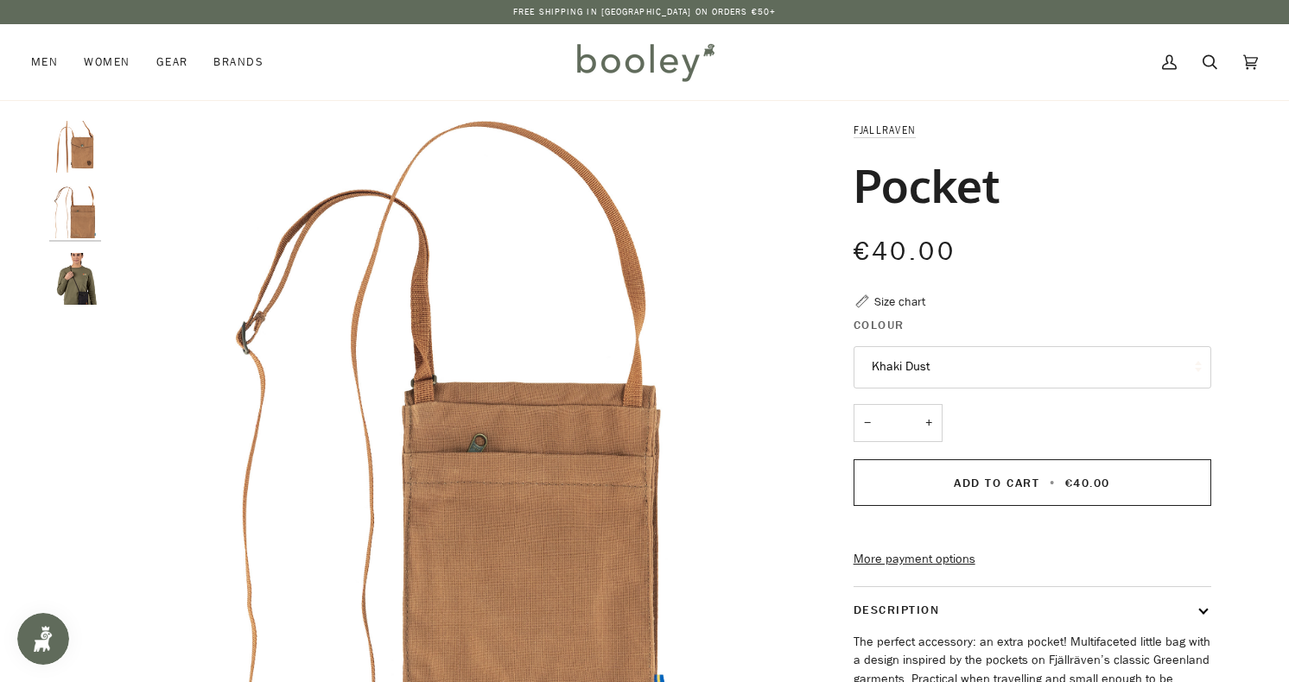
scroll to position [0, 0]
click at [92, 149] on img "Fjallraven Pocket Khaki Dust - Booley Galway" at bounding box center [75, 147] width 52 height 52
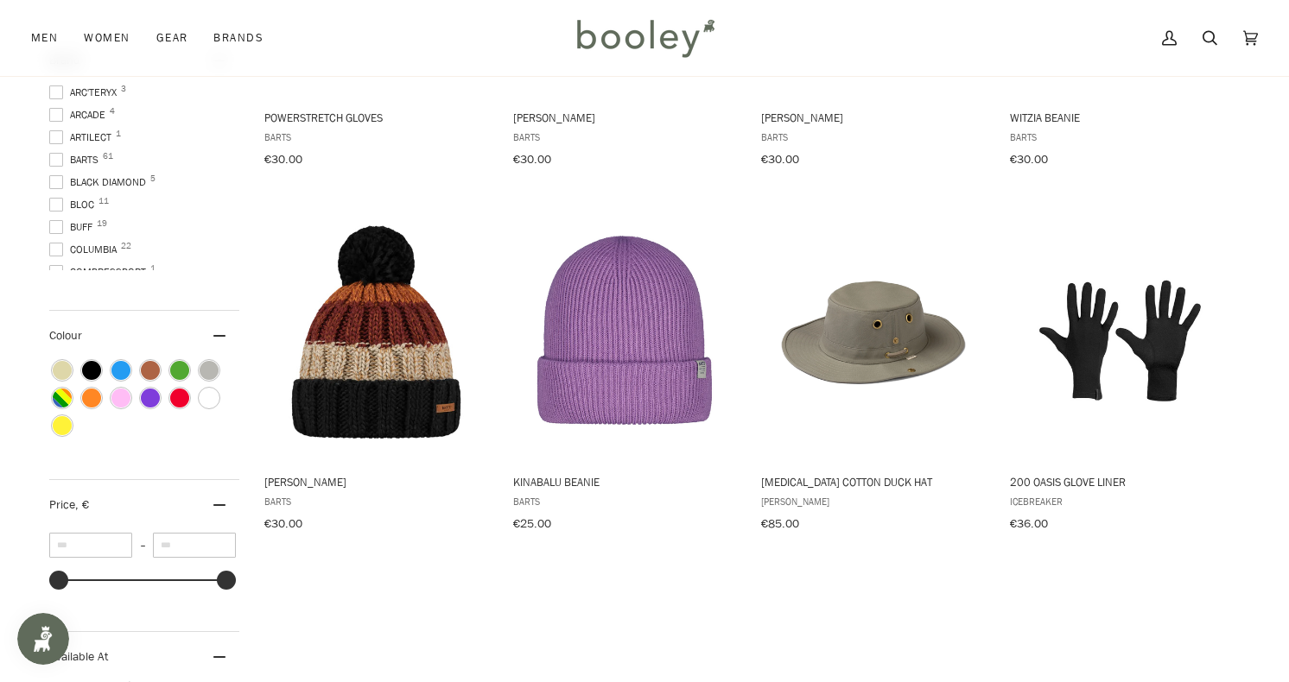
scroll to position [843, 0]
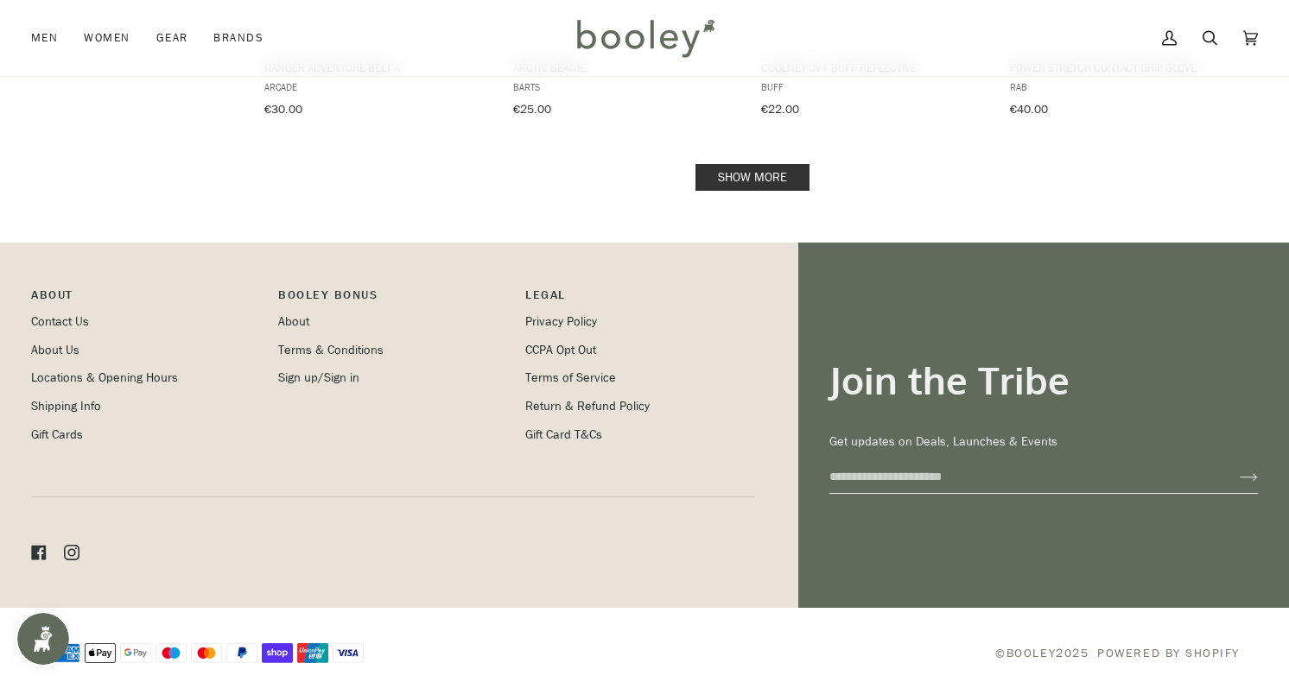
click at [767, 168] on link "Show more" at bounding box center [752, 177] width 114 height 27
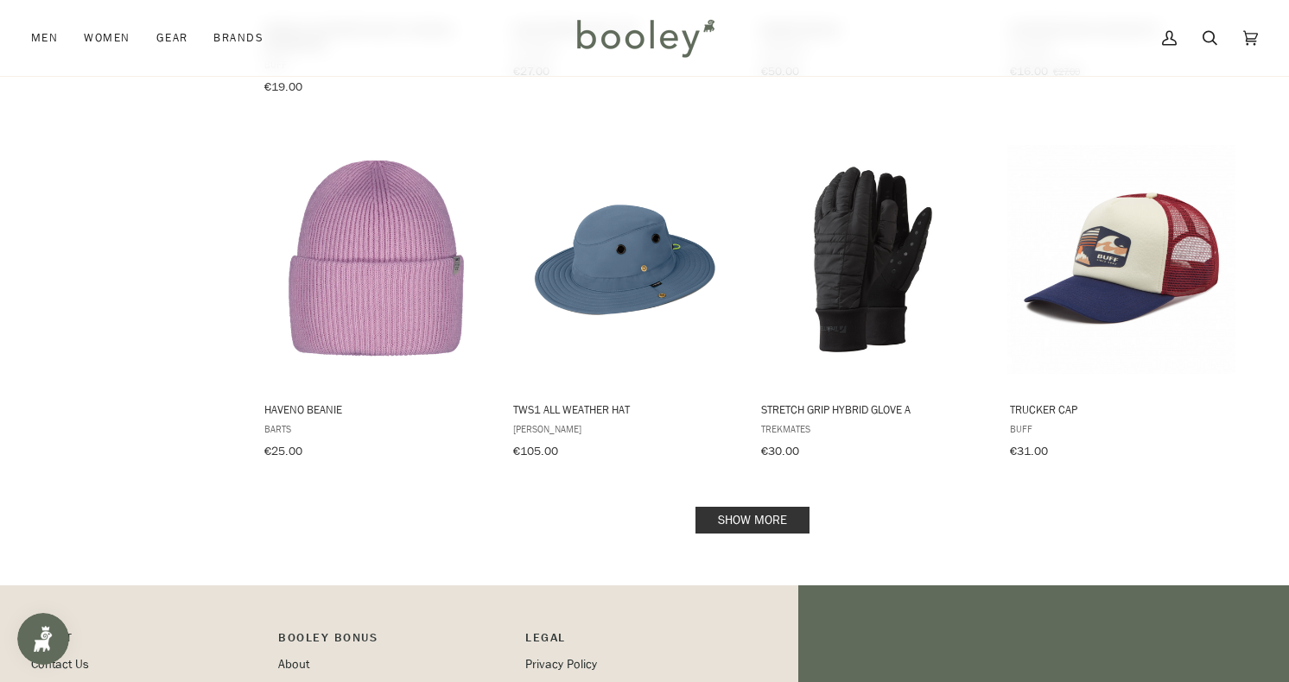
scroll to position [3497, 0]
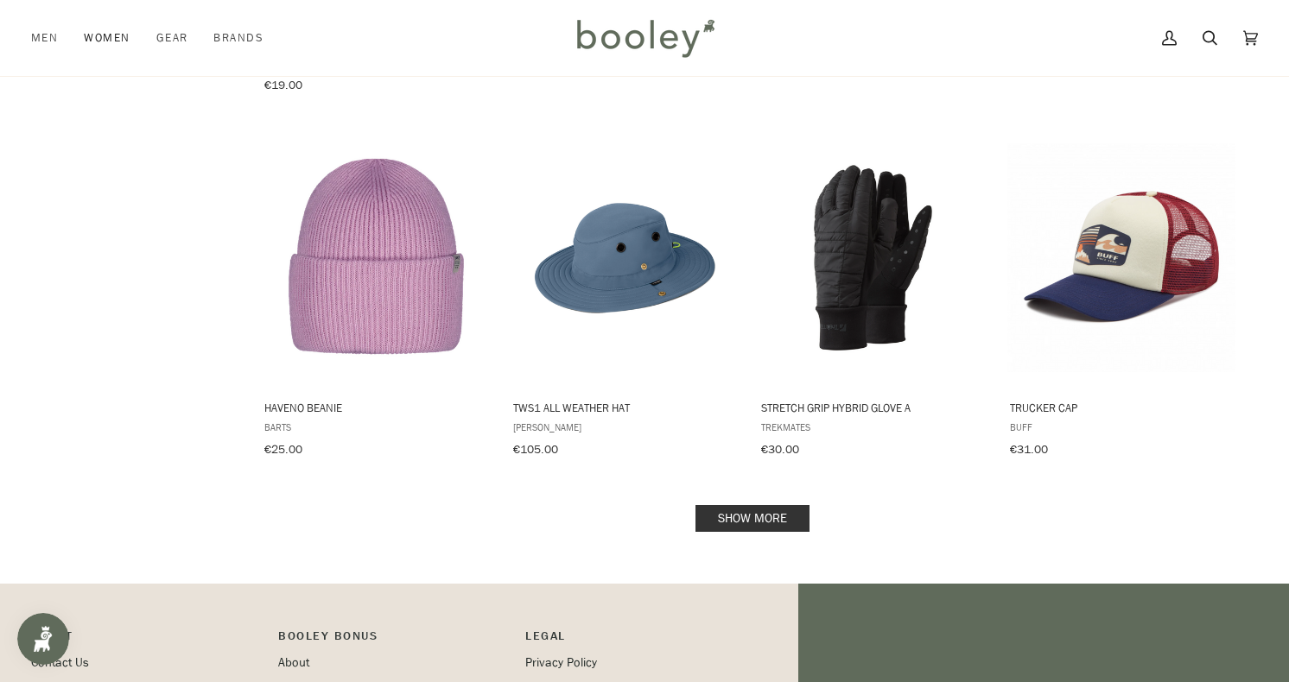
scroll to position [1948, 0]
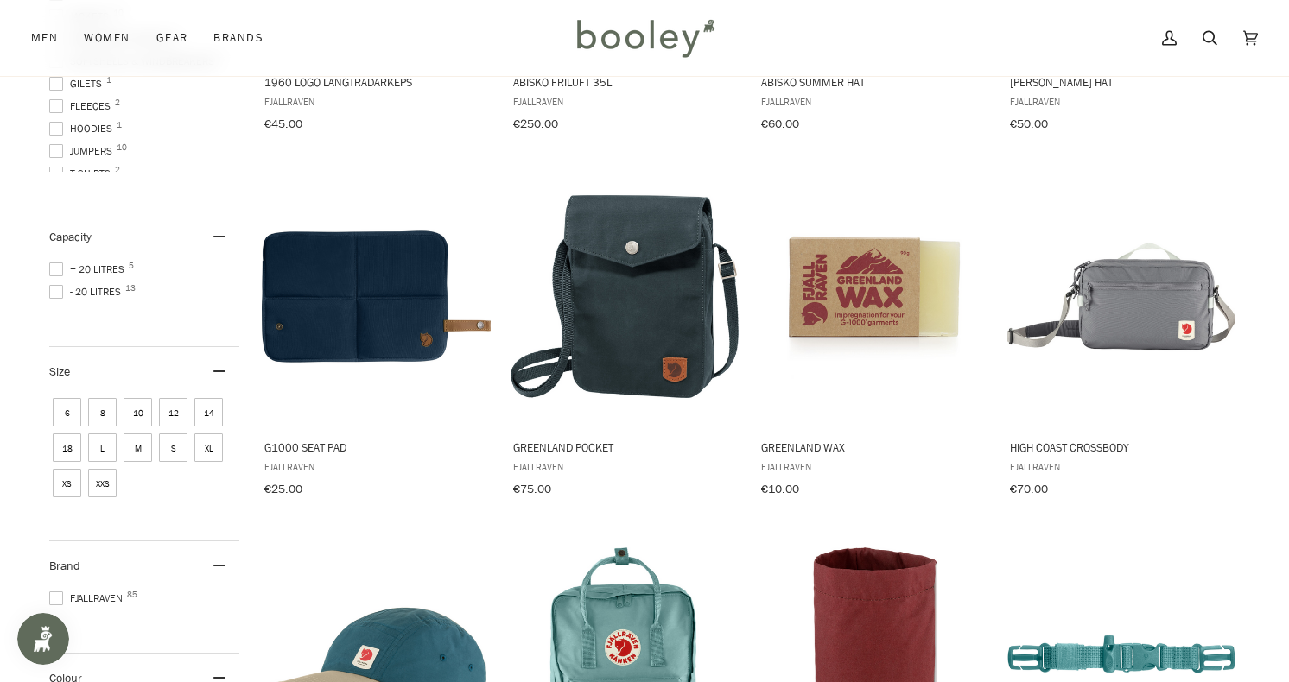
scroll to position [7355, 0]
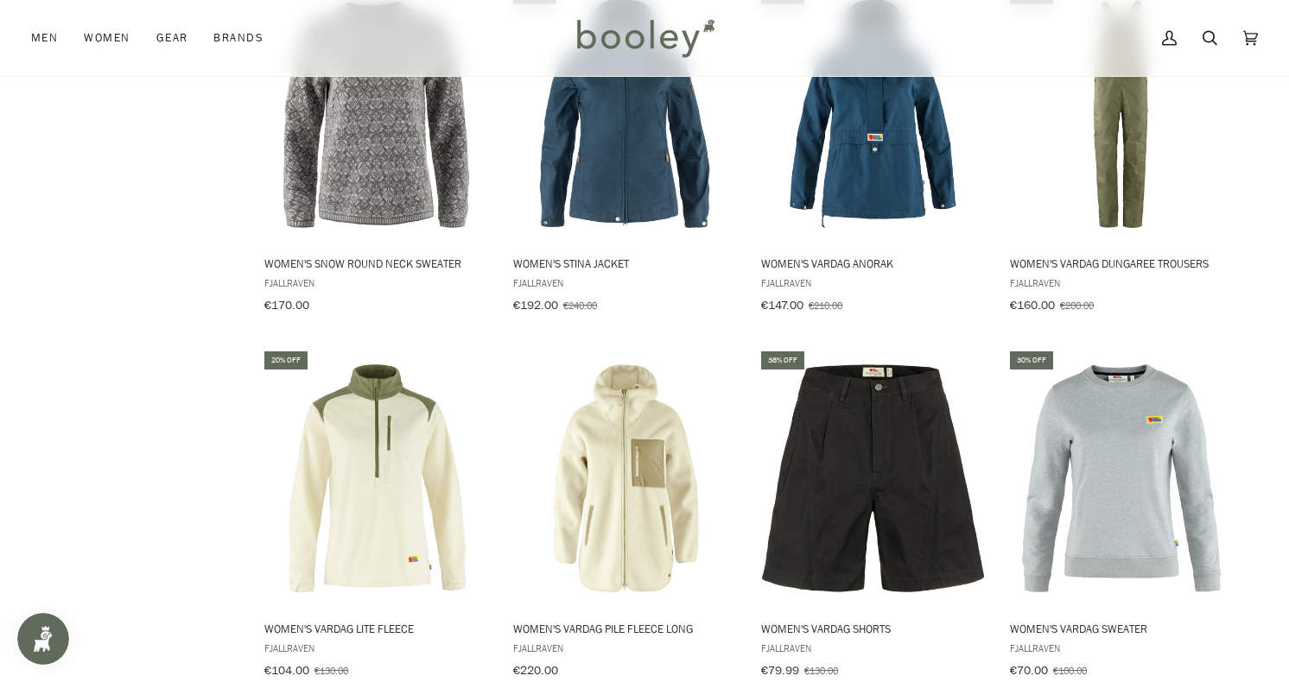
scroll to position [5402, 0]
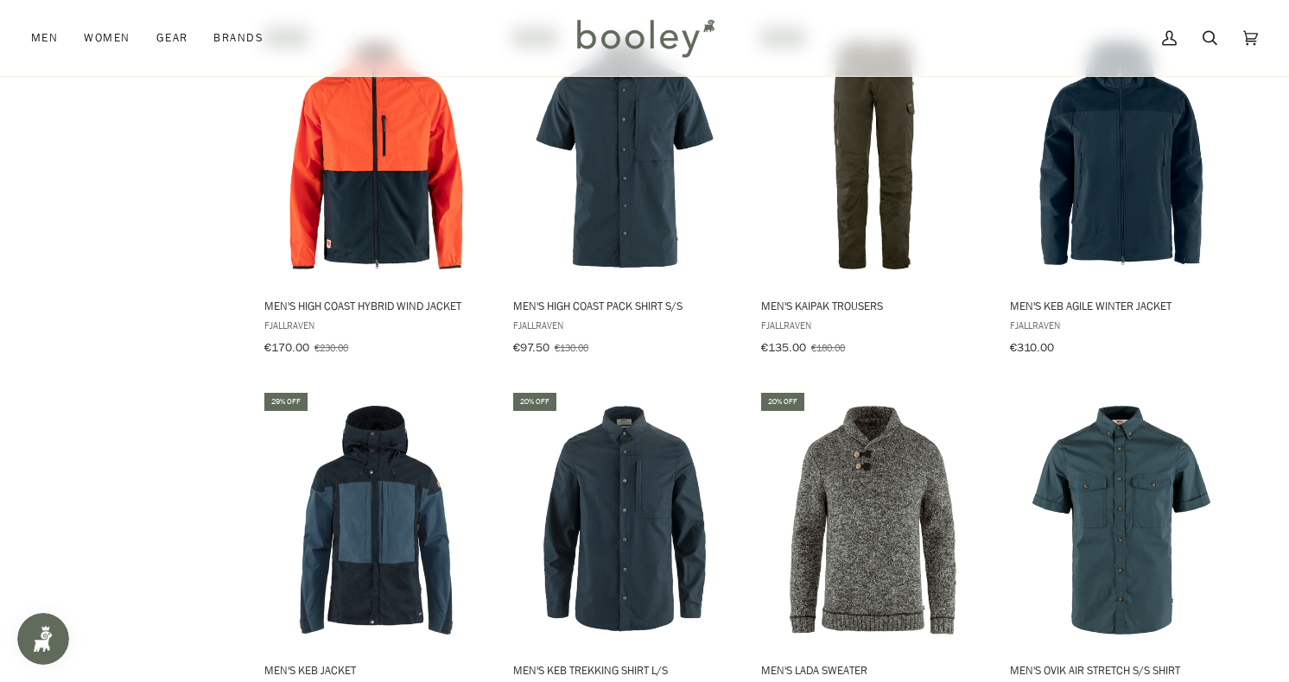
scroll to position [1735, 0]
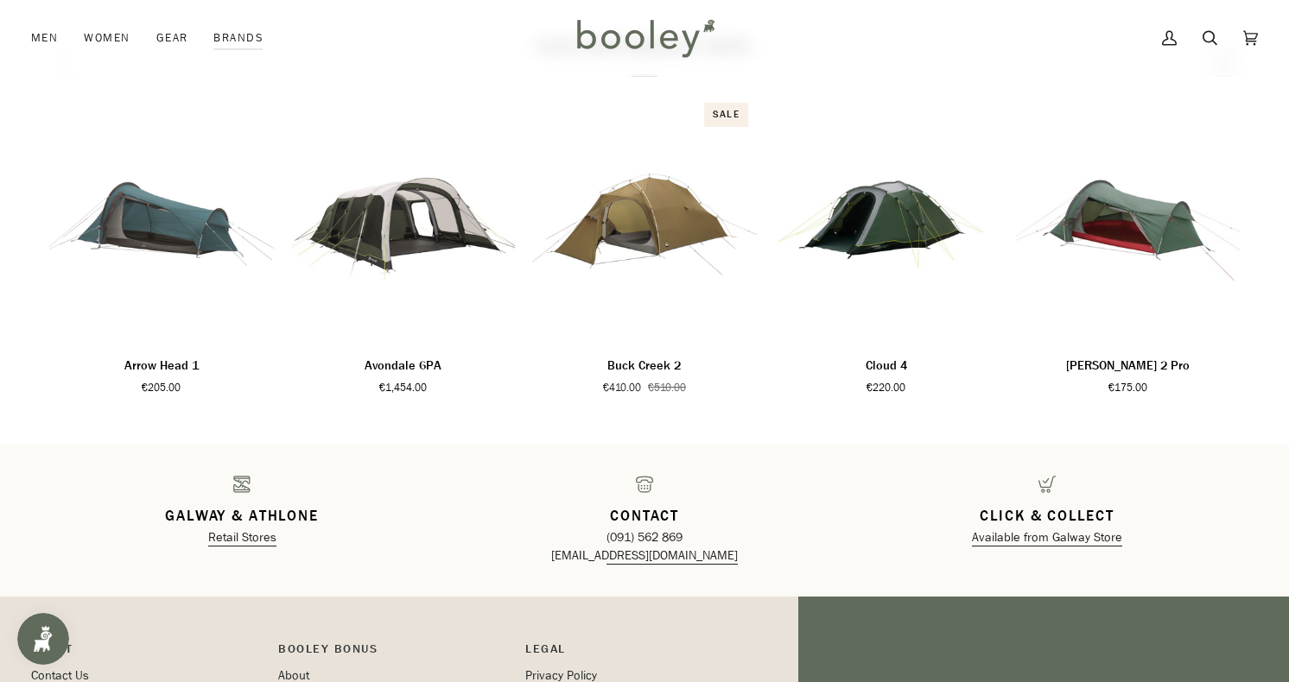
scroll to position [2446, 0]
